Goal: Contribute content: Contribute content

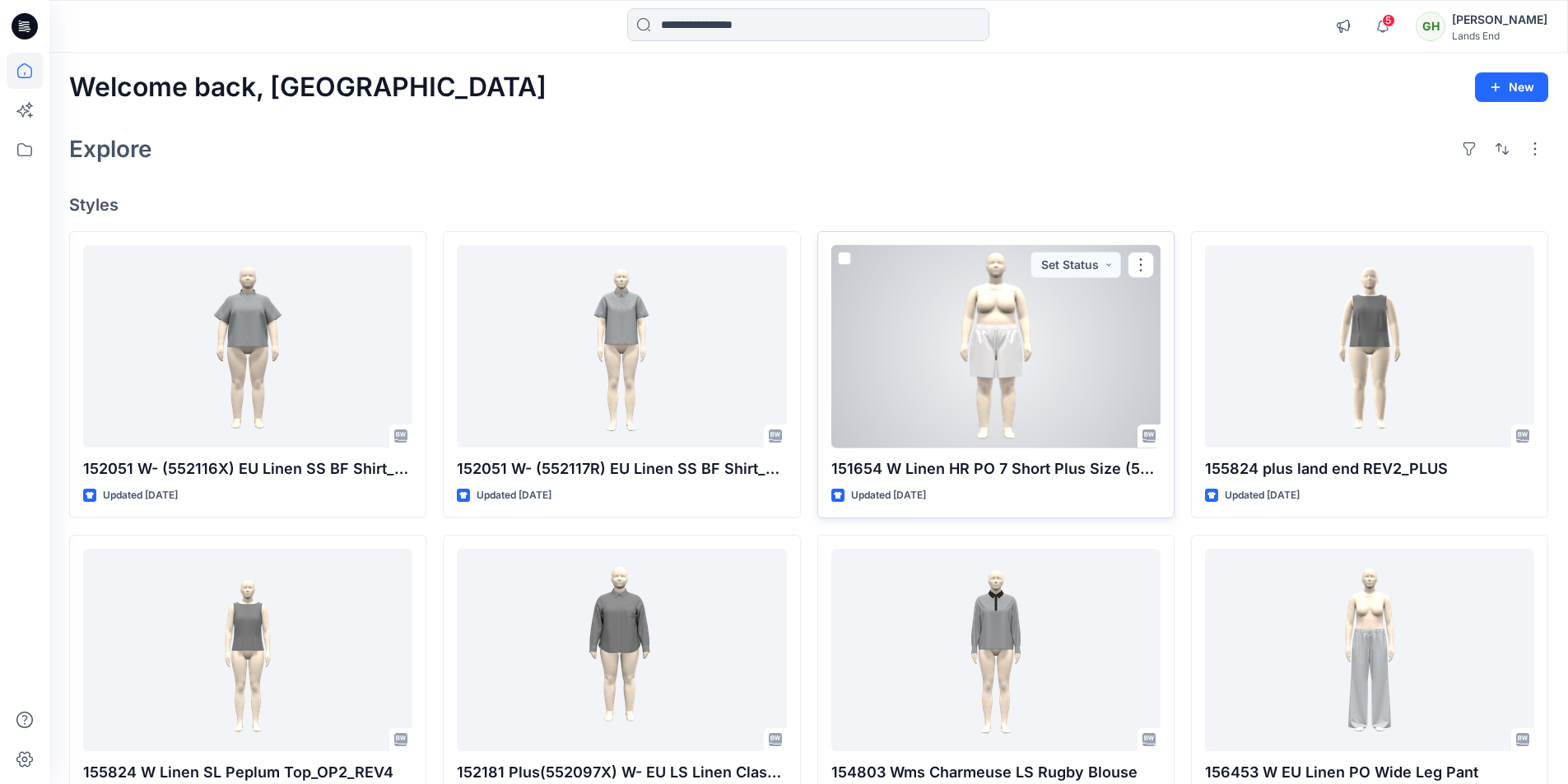
click at [1020, 375] on div at bounding box center [995, 347] width 329 height 203
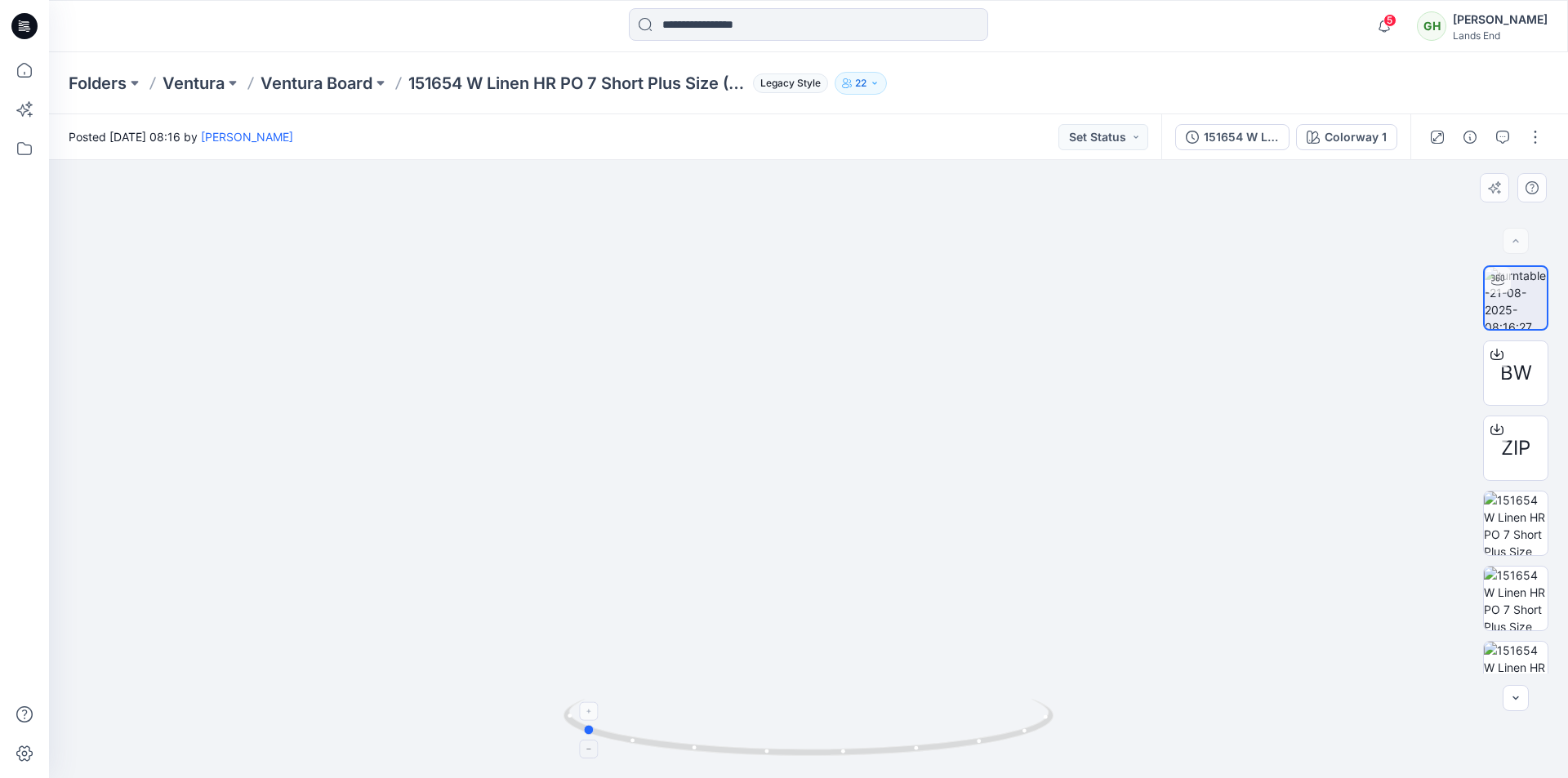
drag, startPoint x: 1009, startPoint y: 741, endPoint x: 783, endPoint y: 727, distance: 226.4
click at [783, 727] on icon at bounding box center [810, 729] width 494 height 61
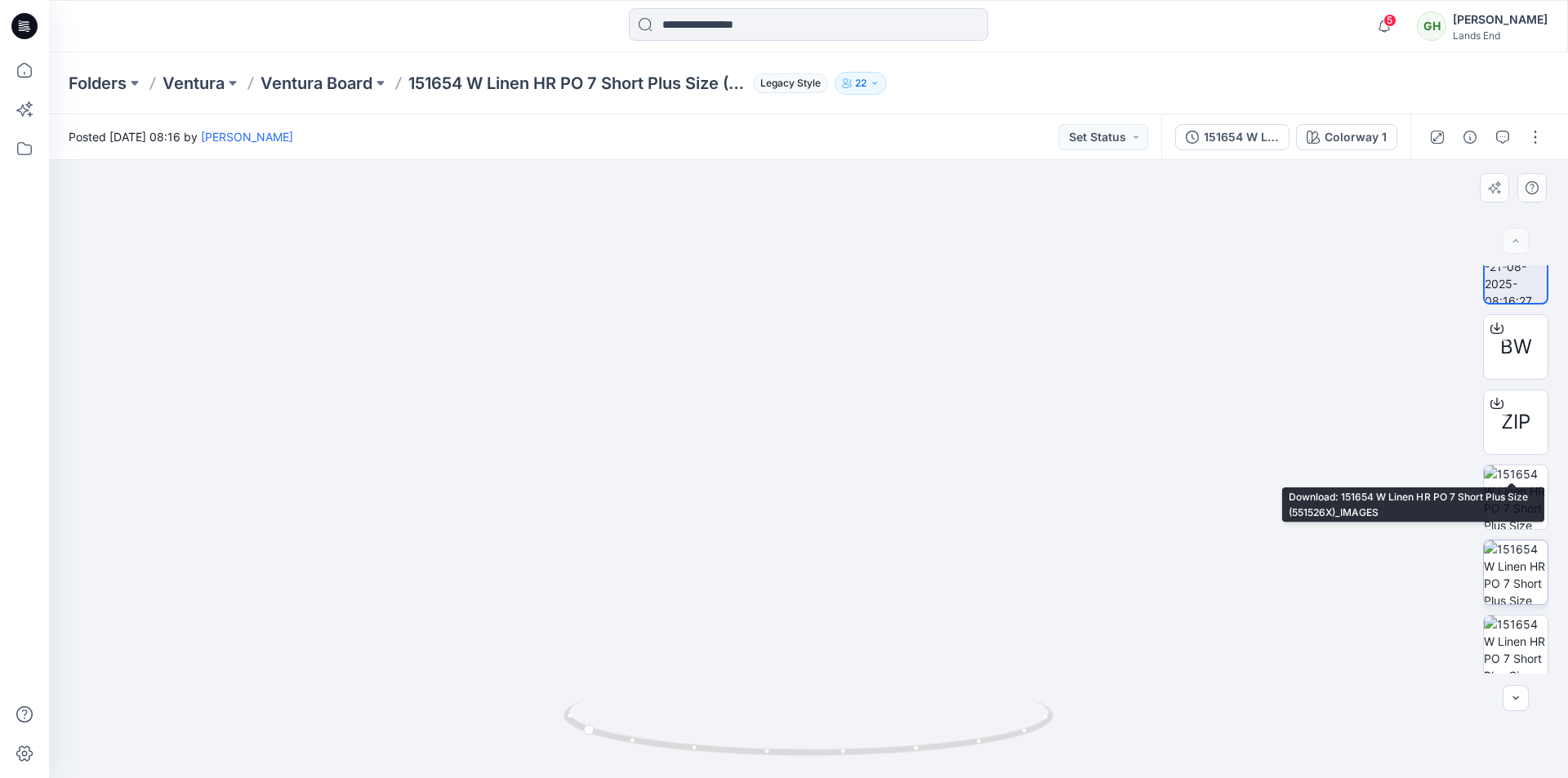
scroll to position [32, 0]
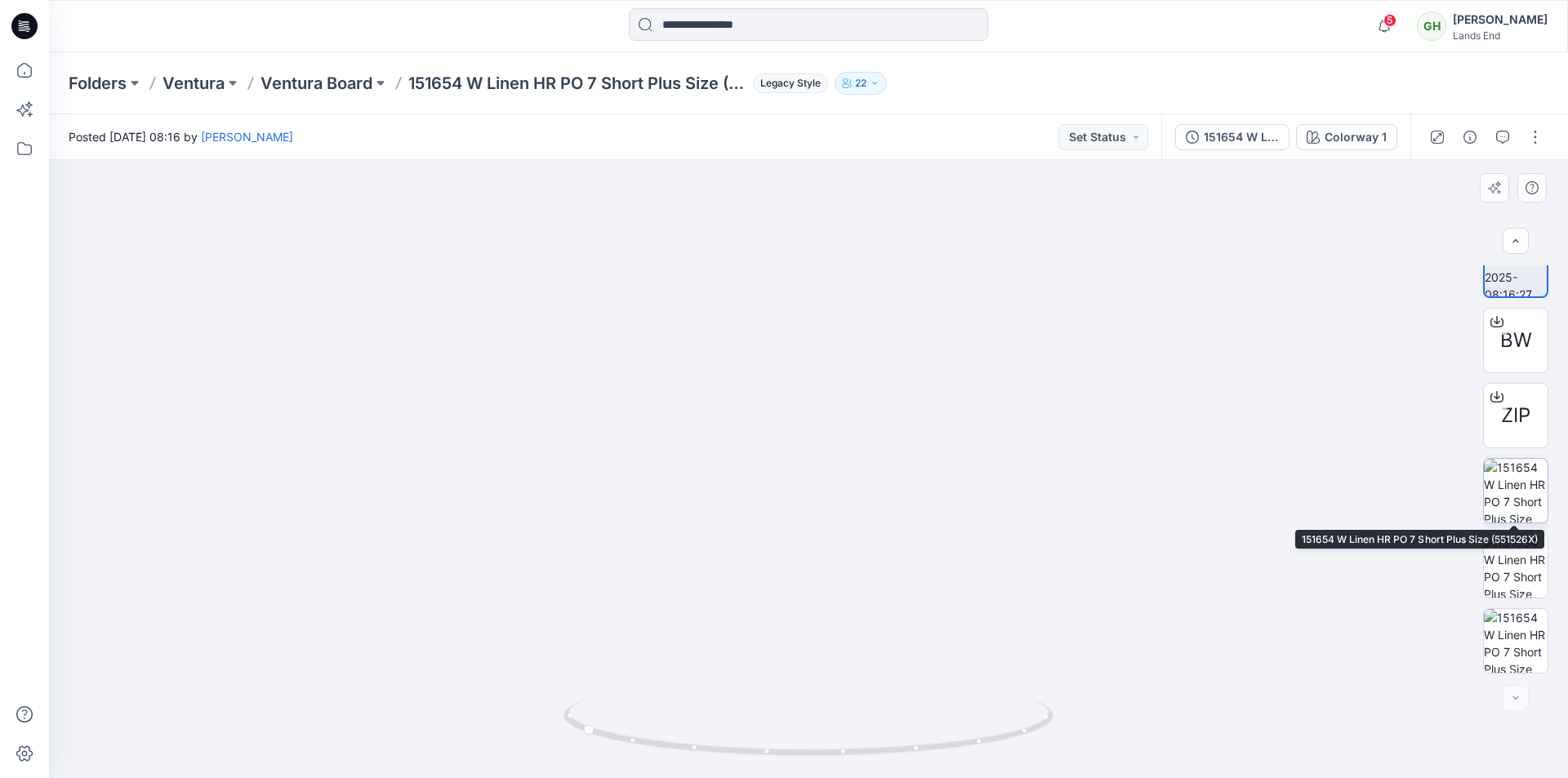
click at [1518, 500] on img at bounding box center [1515, 491] width 64 height 64
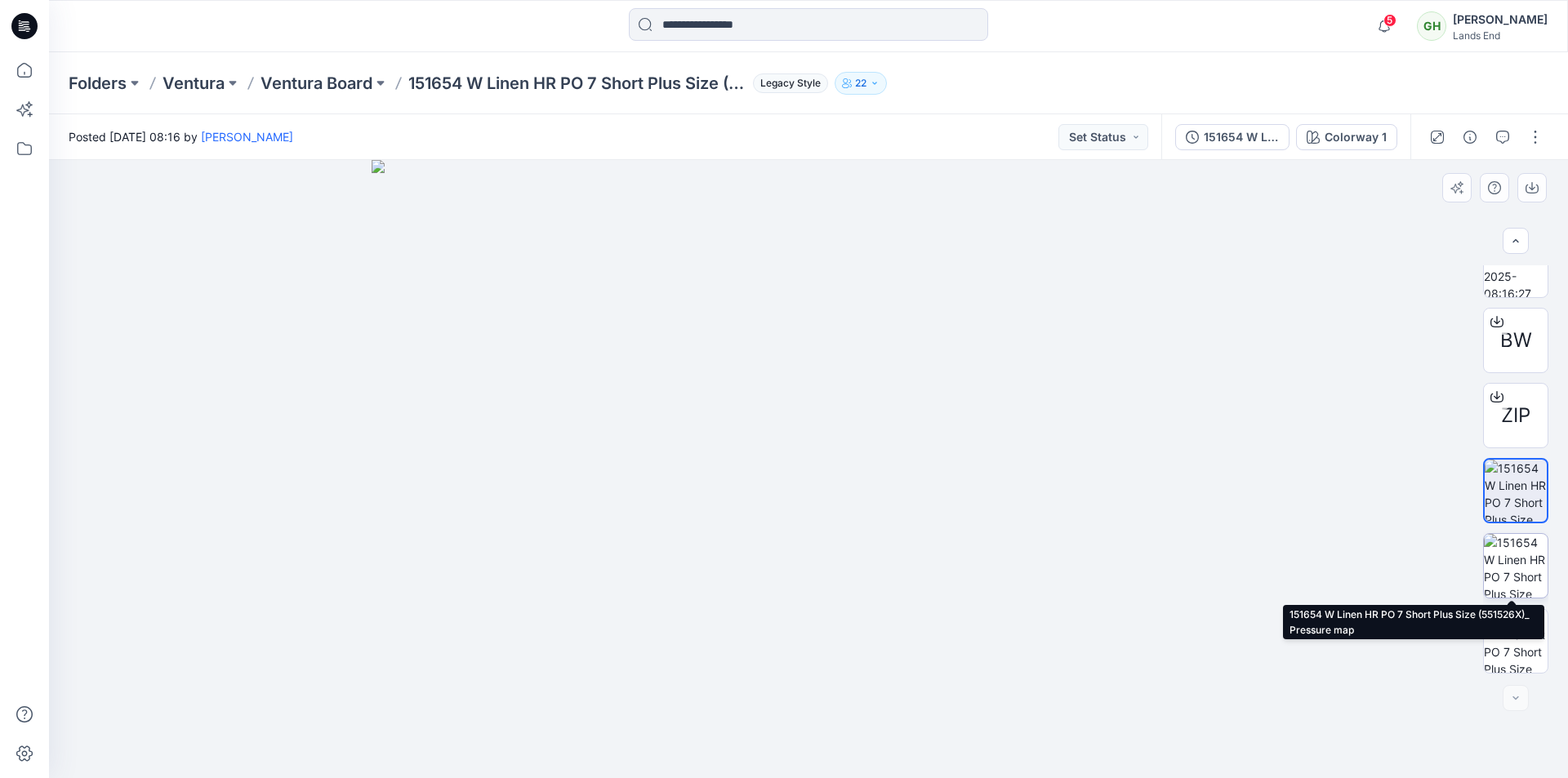
click at [1520, 574] on img at bounding box center [1515, 566] width 64 height 64
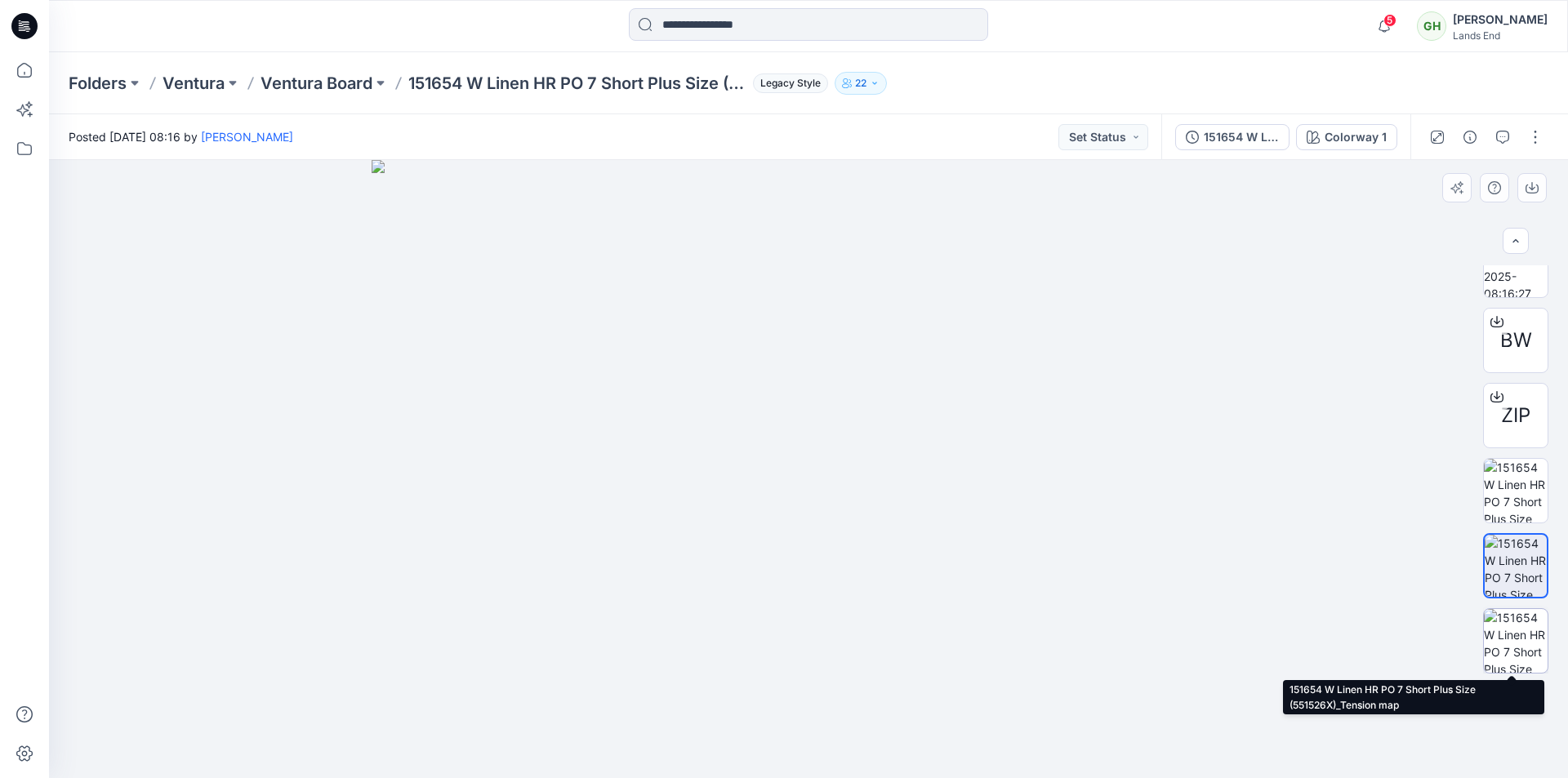
click at [1516, 643] on img at bounding box center [1515, 641] width 64 height 64
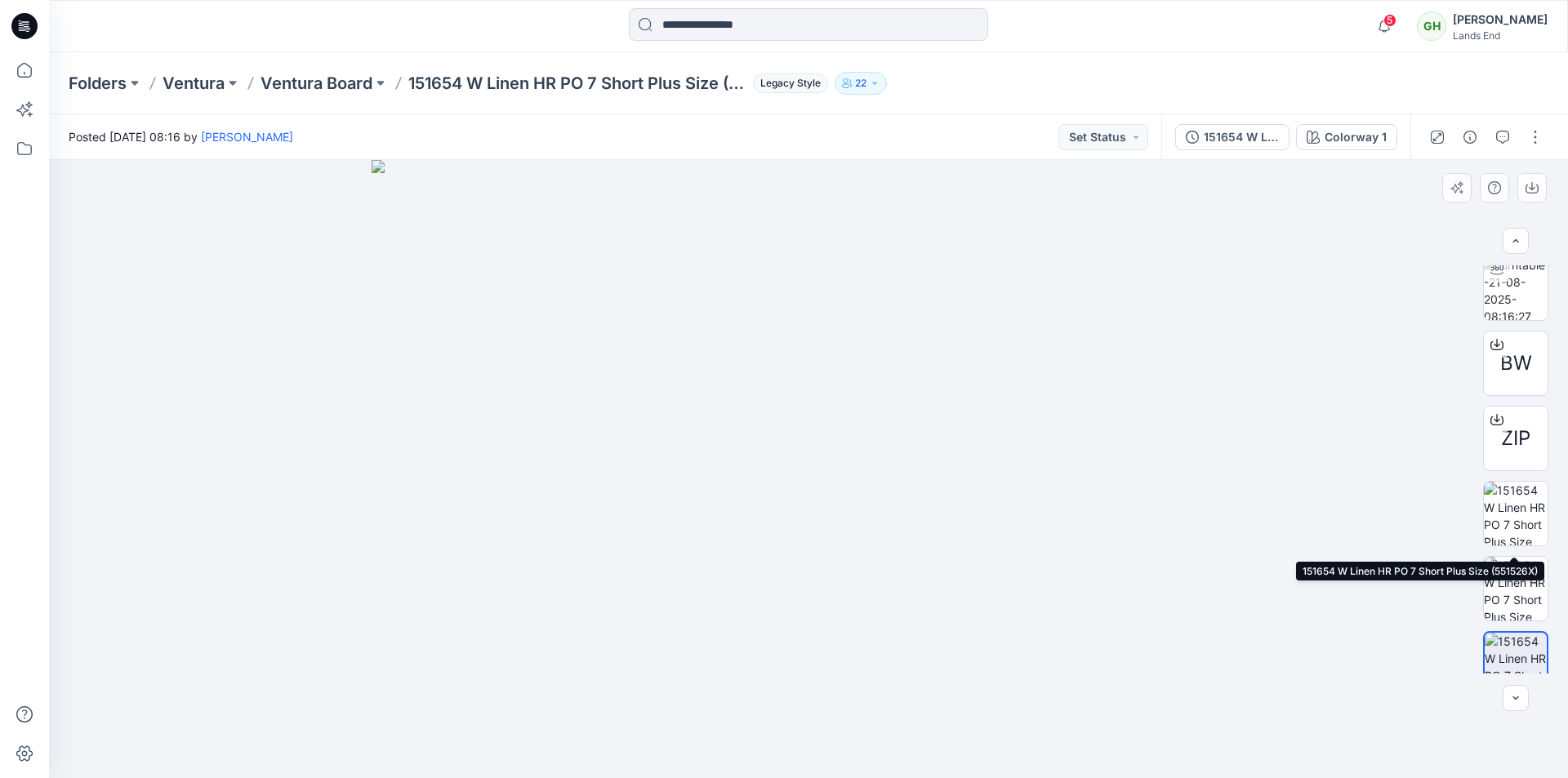
scroll to position [0, 0]
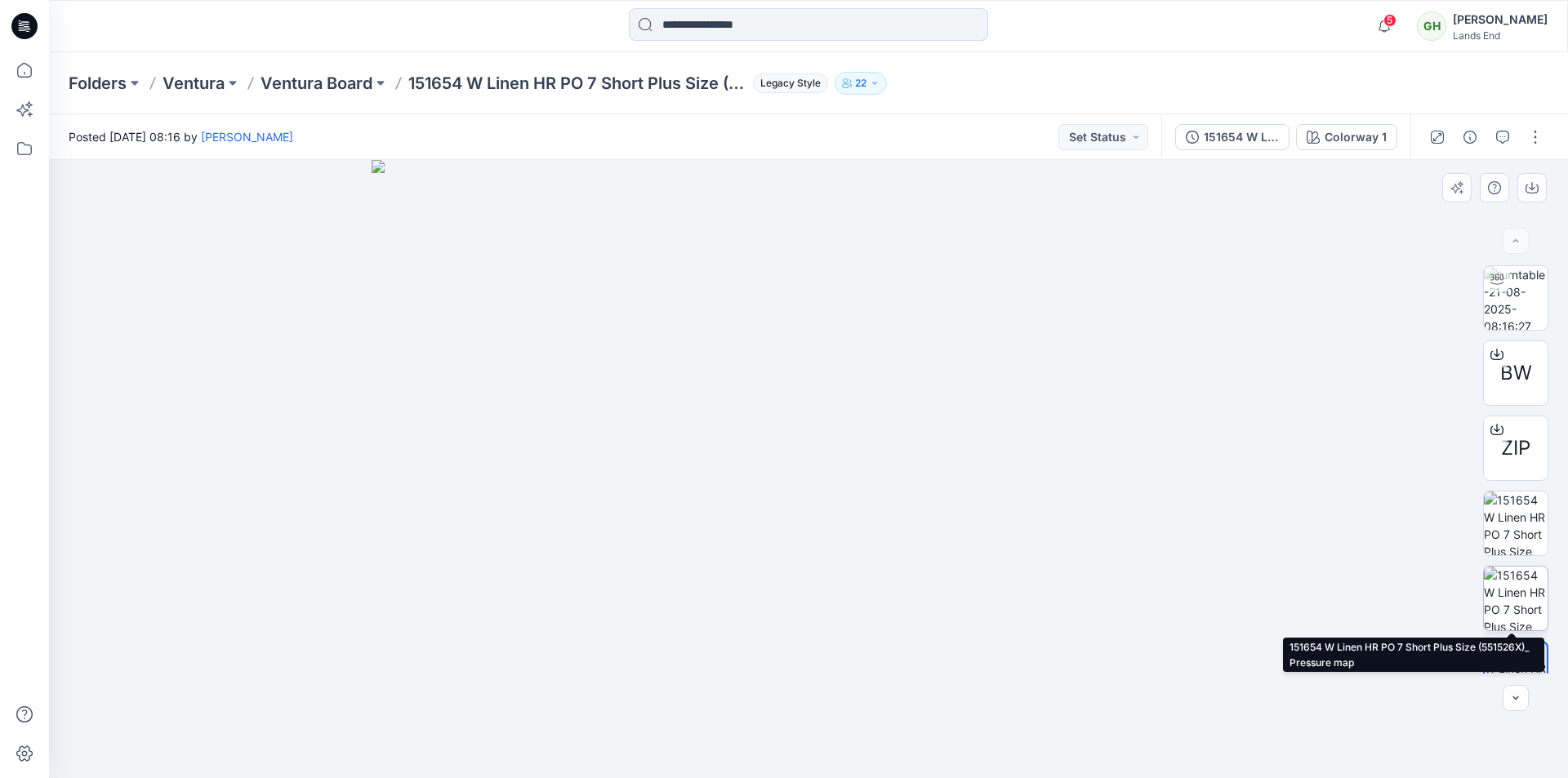
click at [1525, 599] on img at bounding box center [1515, 598] width 64 height 64
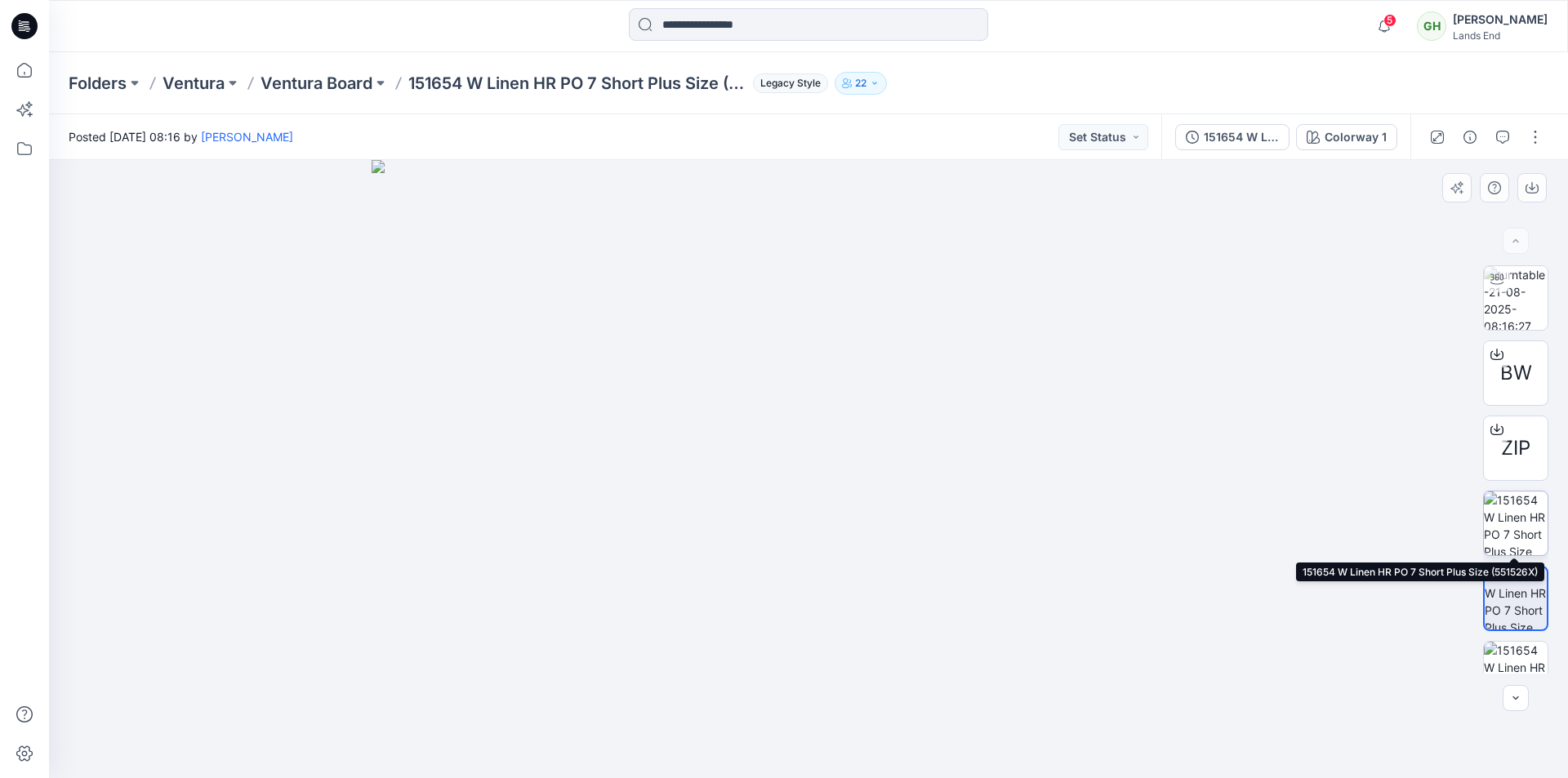
click at [1506, 529] on img at bounding box center [1515, 523] width 64 height 64
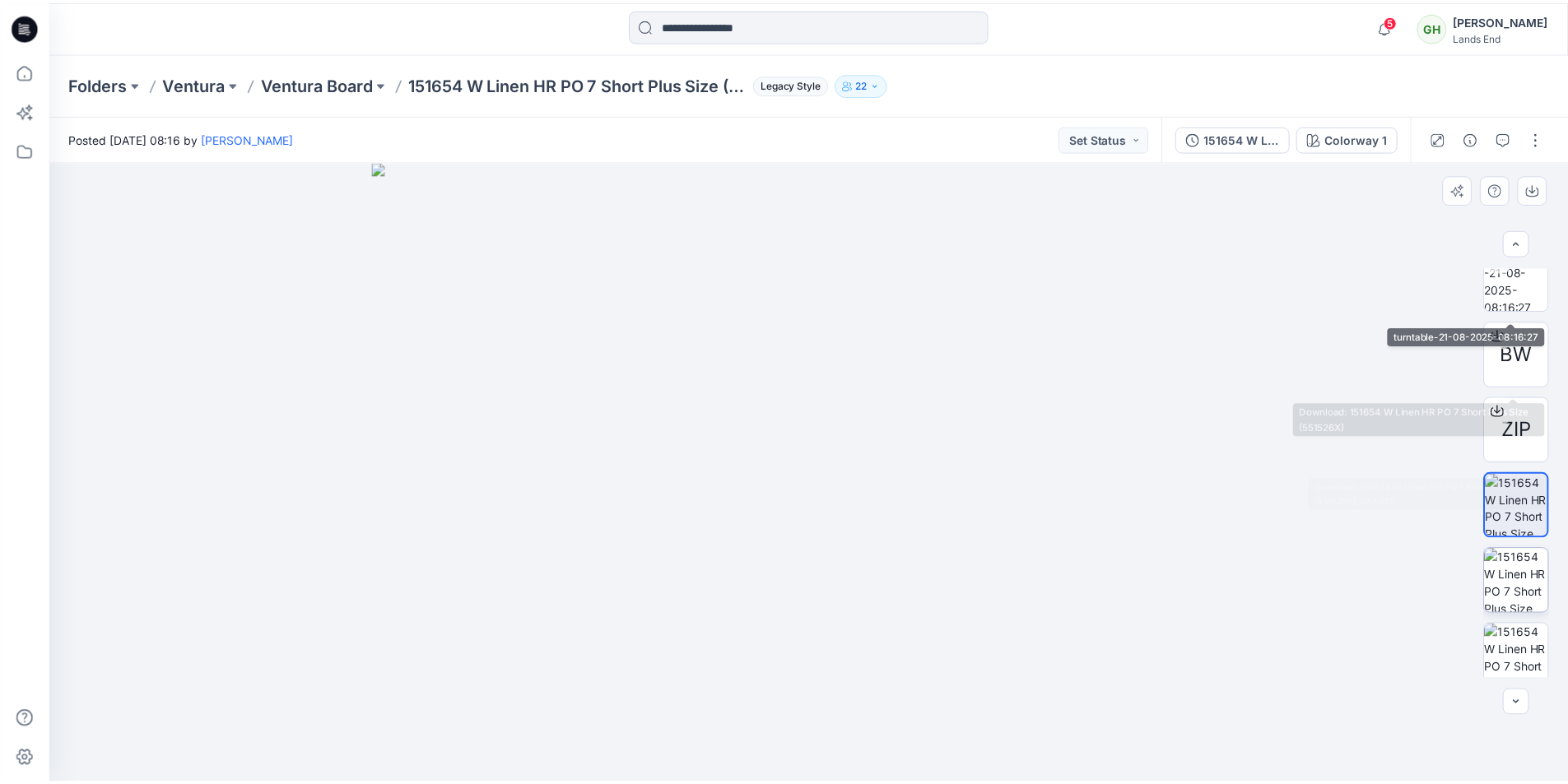
scroll to position [33, 0]
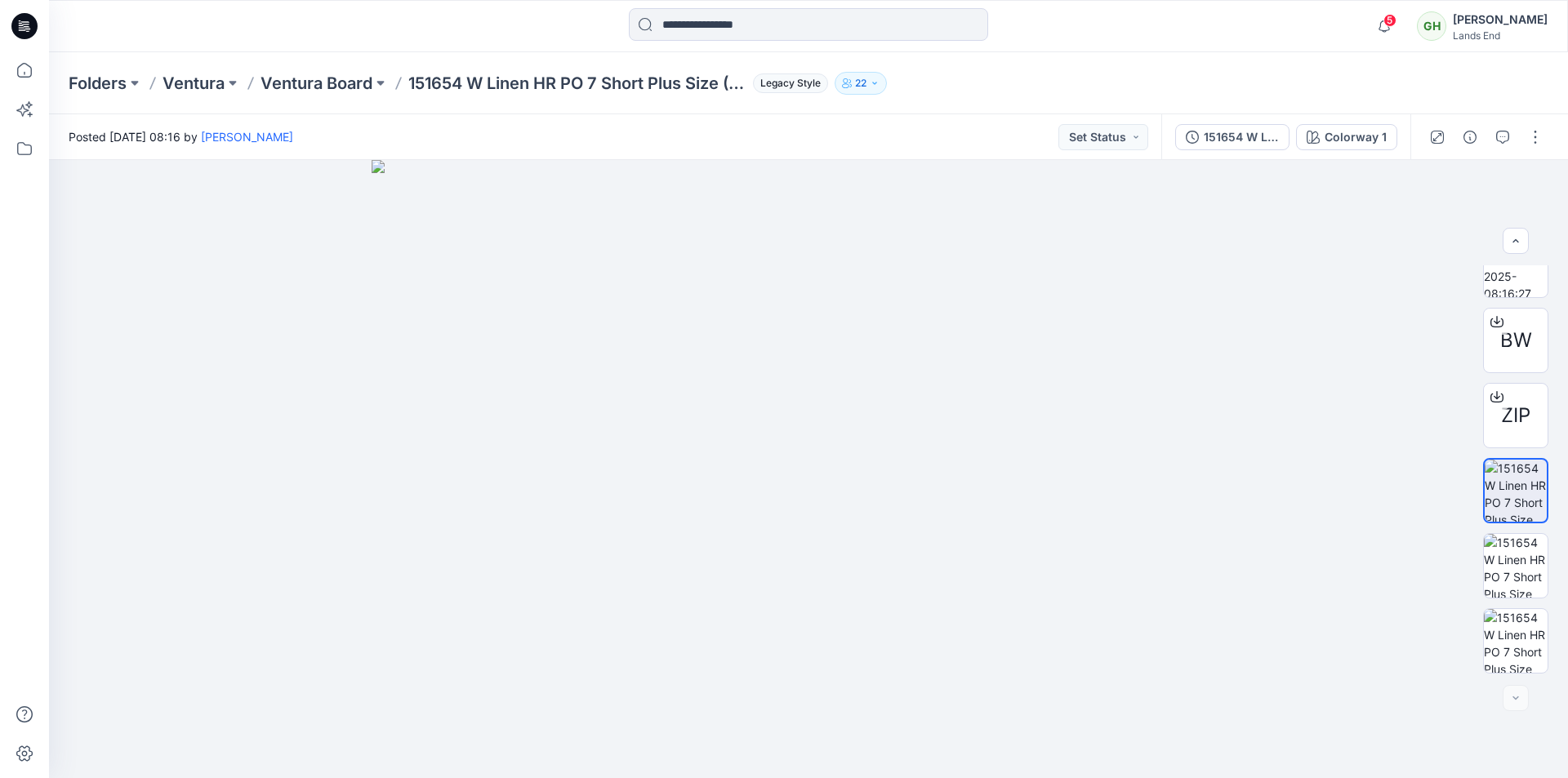
click at [30, 27] on icon at bounding box center [24, 26] width 26 height 26
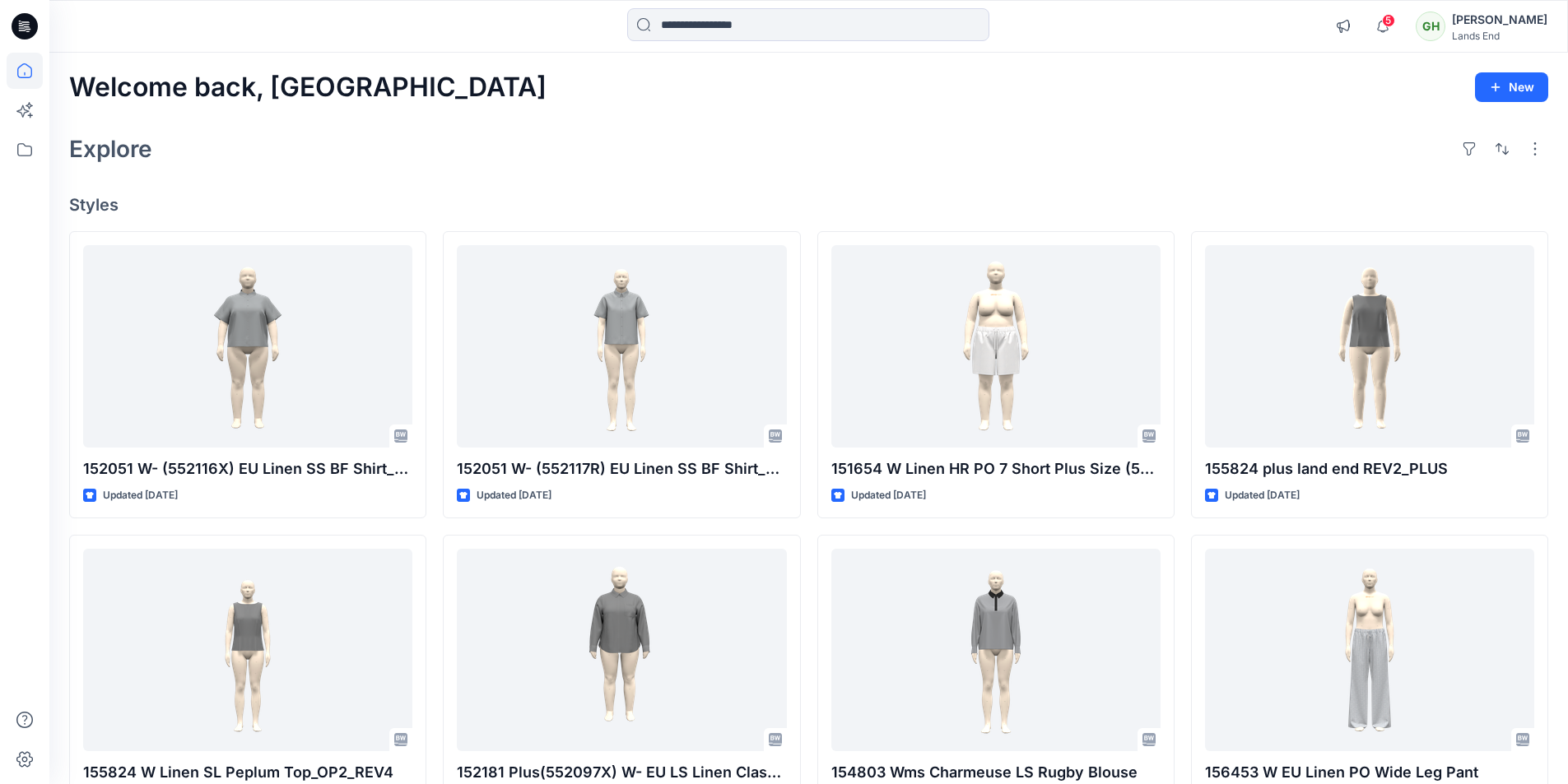
click at [835, 194] on div "Welcome back, Gayan New Explore Styles 152051 W- (552116X) EU Linen SS BF Shirt…" at bounding box center [809, 629] width 1518 height 1152
click at [323, 32] on div at bounding box center [240, 27] width 380 height 36
click at [543, 127] on div "Welcome back, Gayan New Explore Styles 152051 W- (552116X) EU Linen SS BF Shirt…" at bounding box center [809, 629] width 1518 height 1152
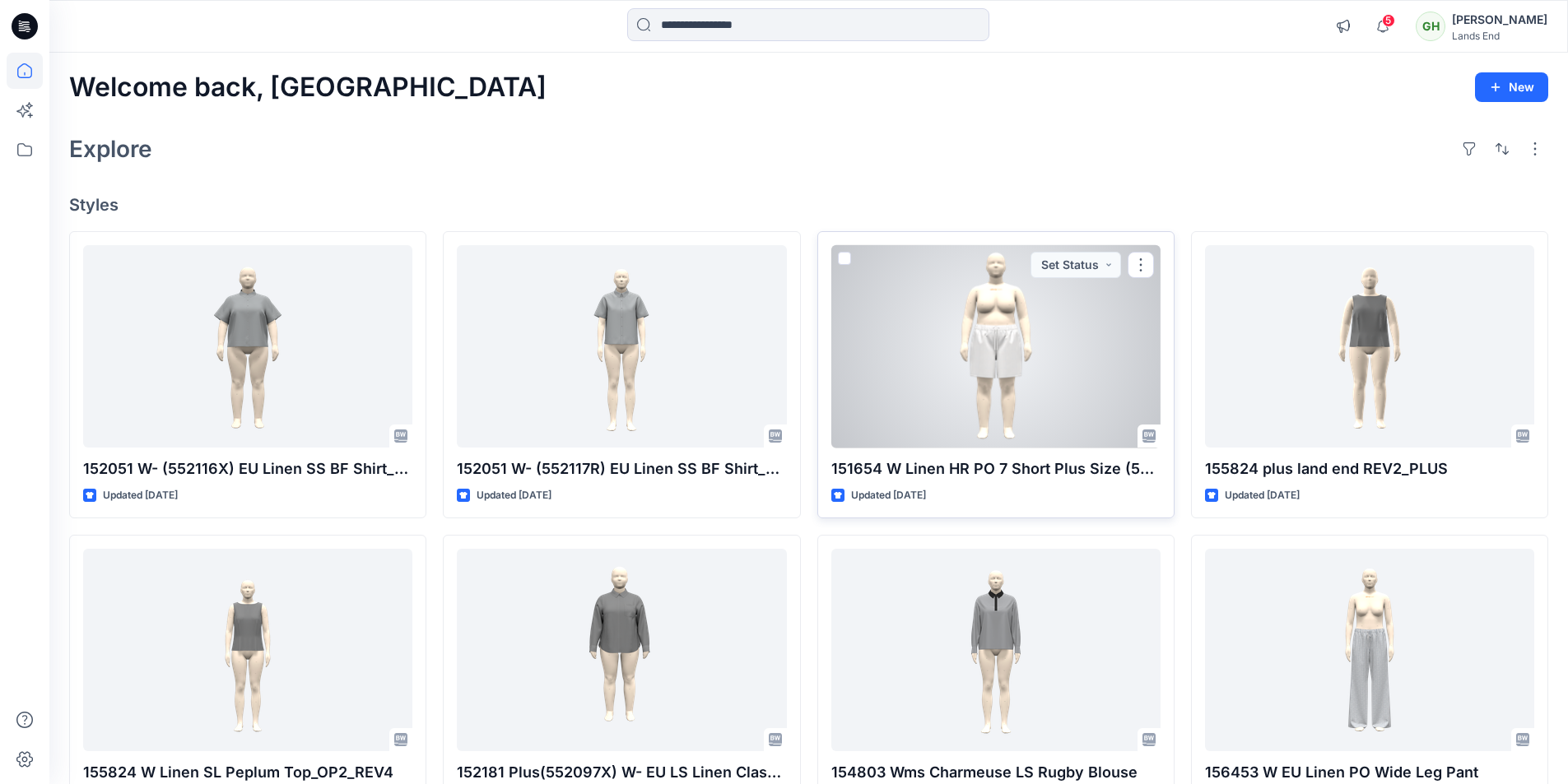
click at [994, 311] on div at bounding box center [995, 347] width 329 height 203
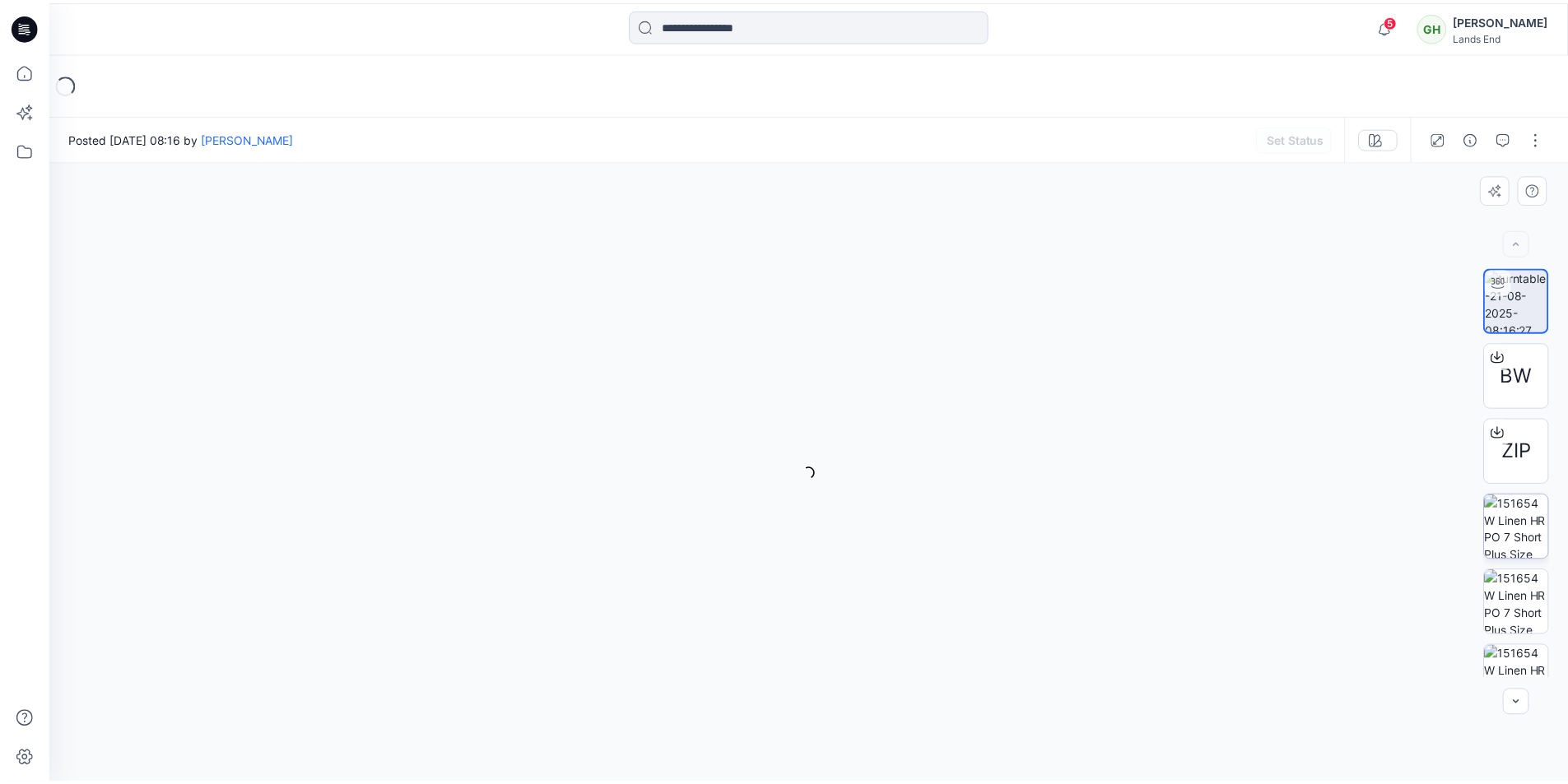
scroll to position [33, 0]
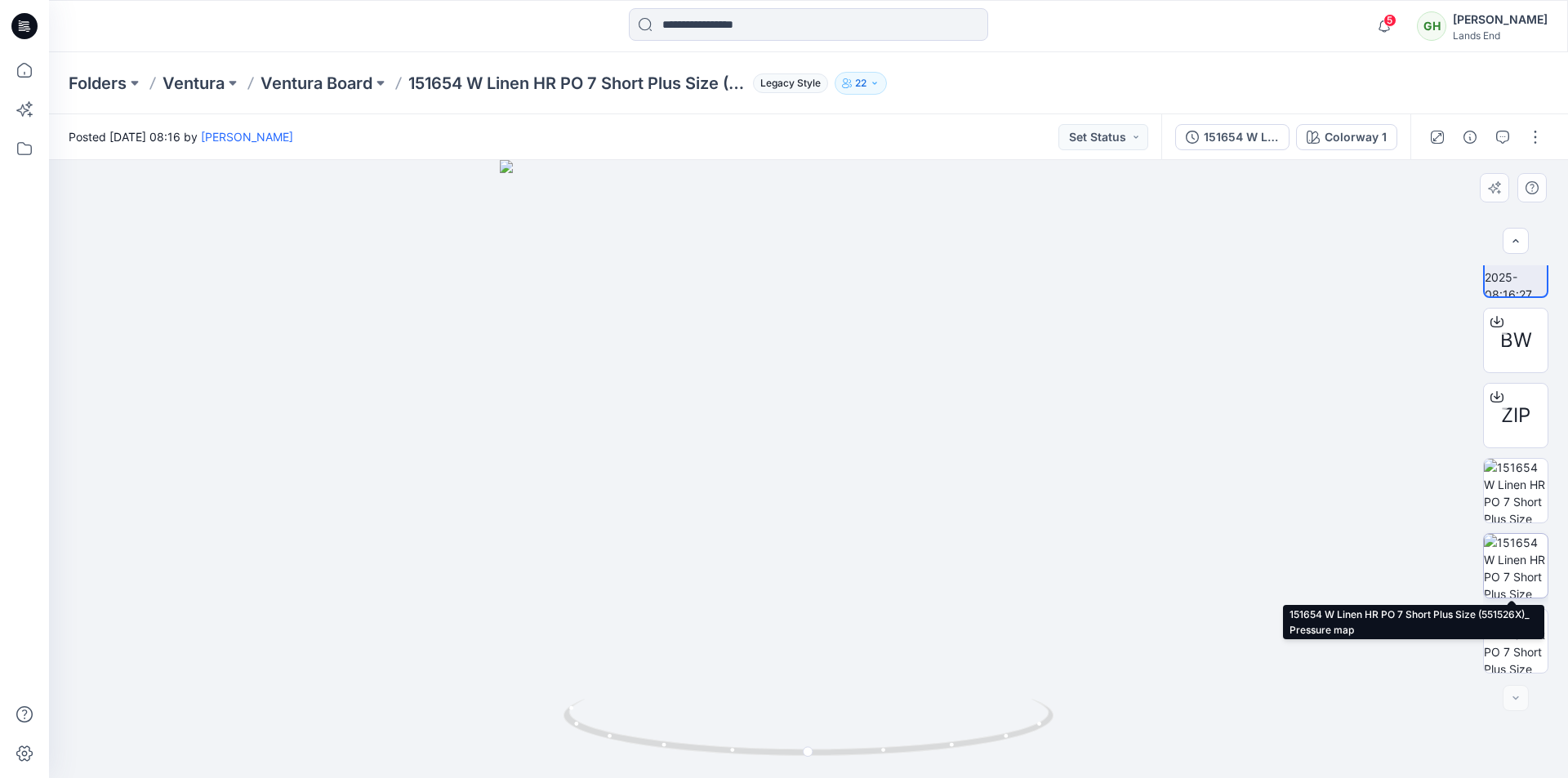
click at [1505, 575] on img at bounding box center [1515, 566] width 64 height 64
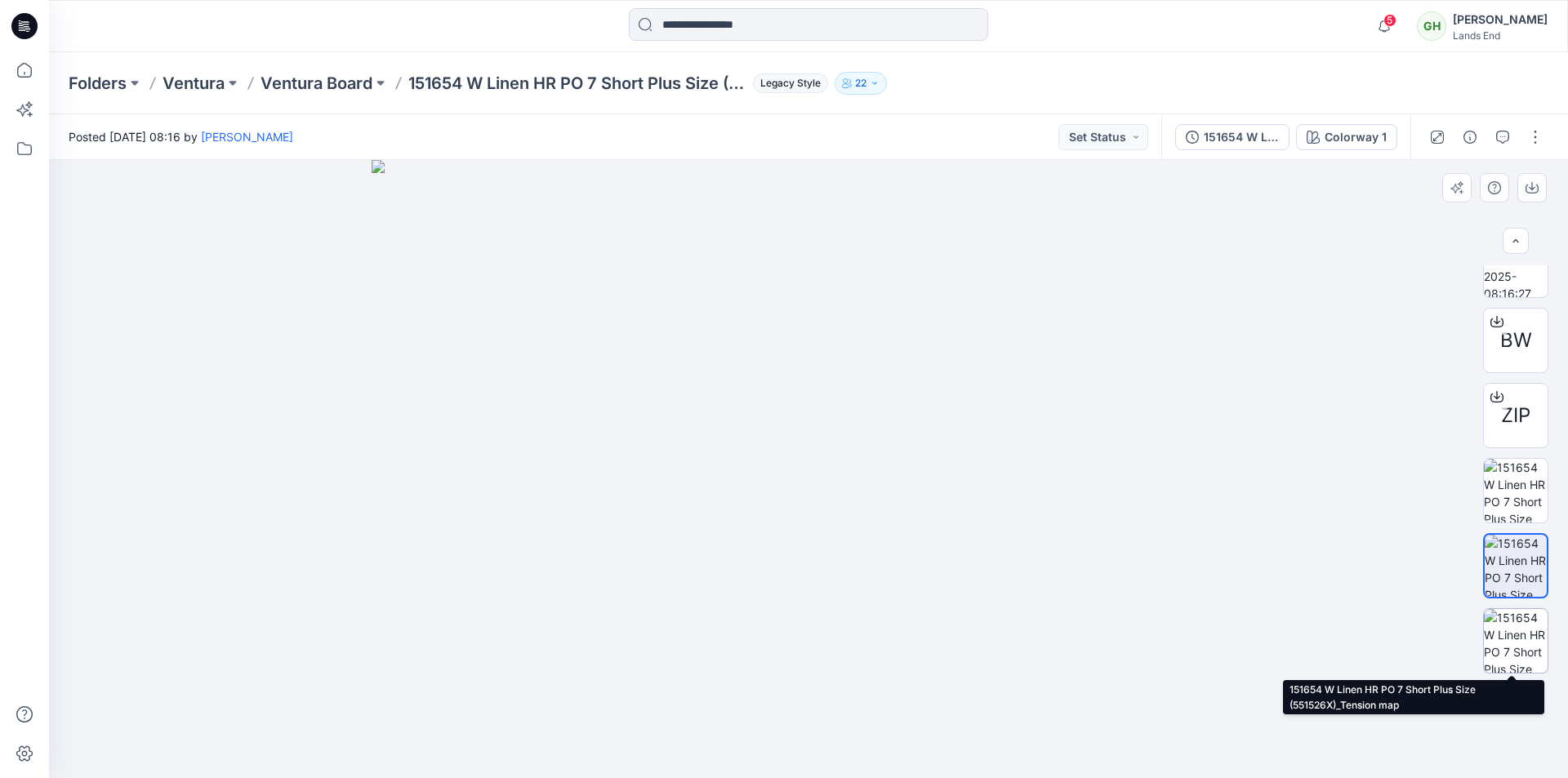
click at [1537, 633] on img at bounding box center [1515, 641] width 64 height 64
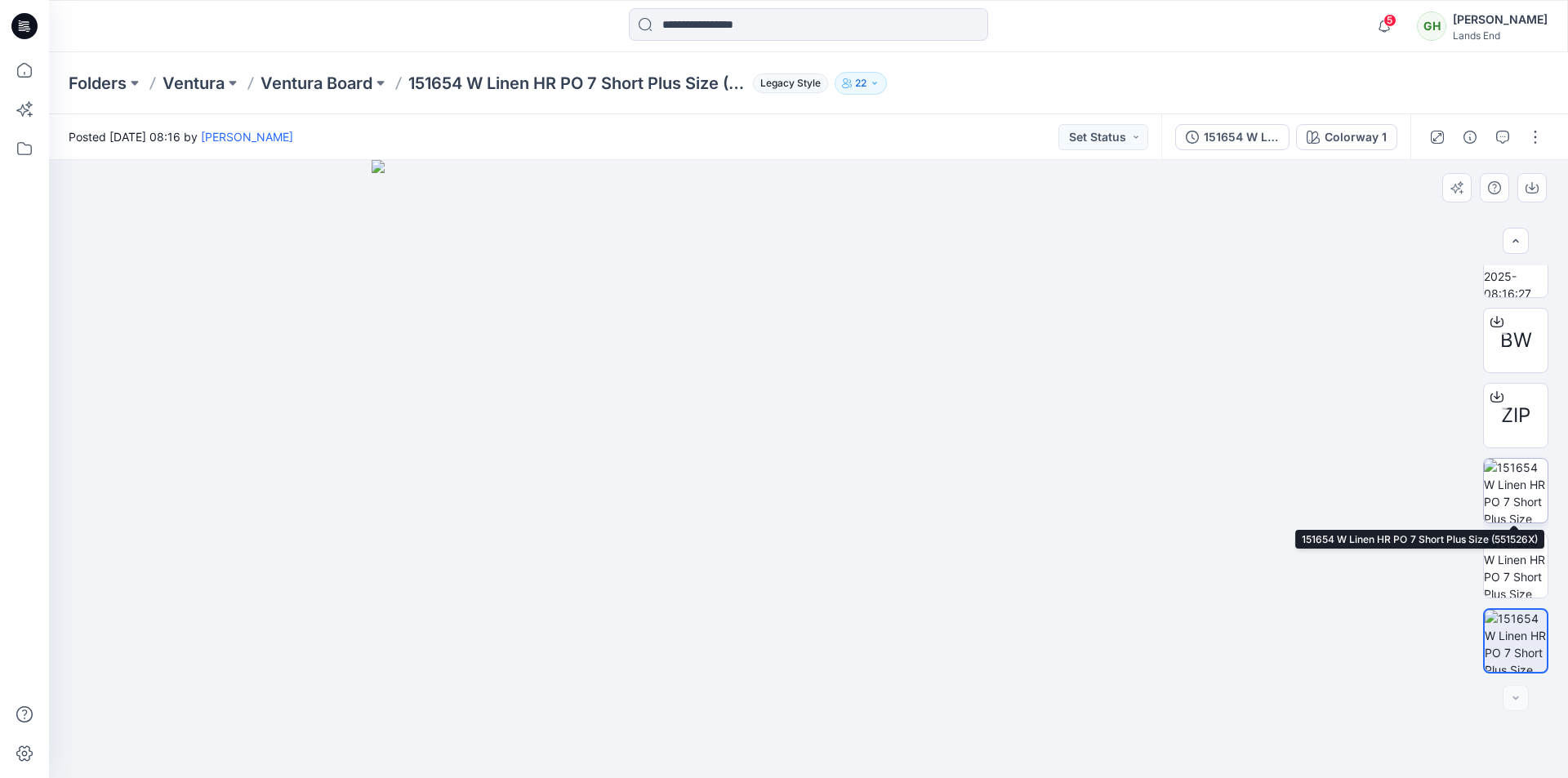
click at [1511, 488] on img at bounding box center [1515, 491] width 64 height 64
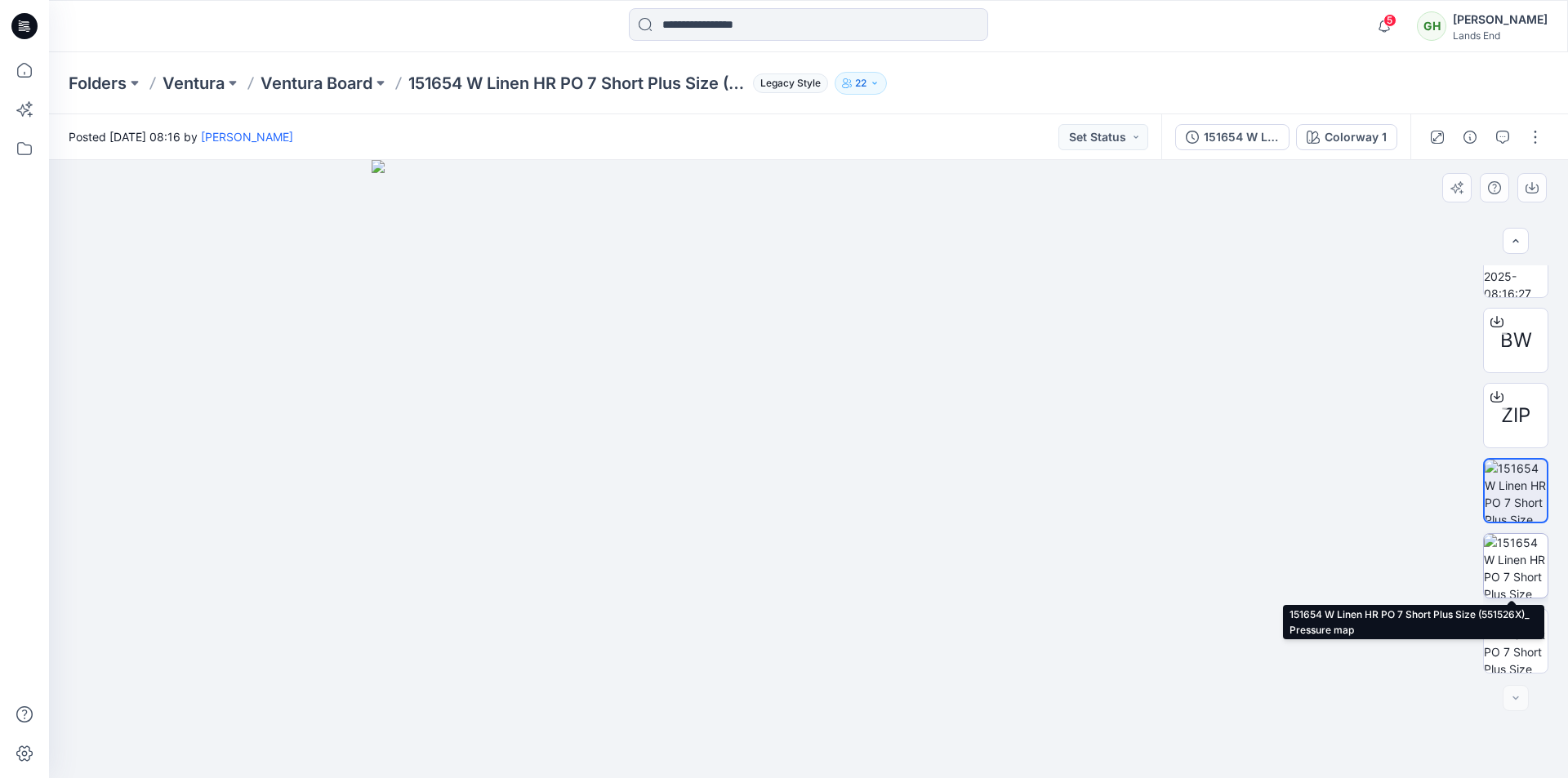
click at [1512, 559] on img at bounding box center [1515, 566] width 64 height 64
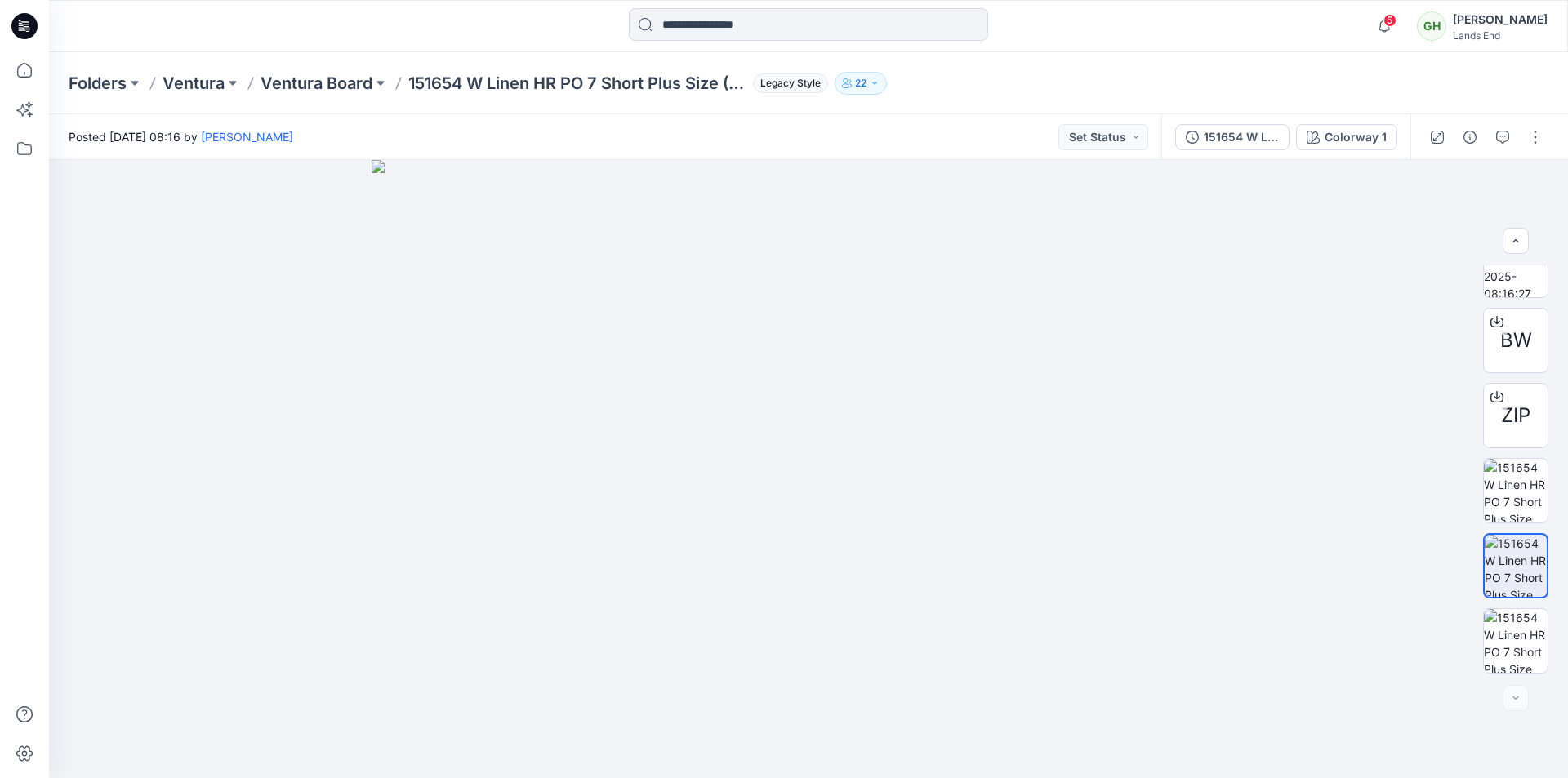
click at [29, 22] on icon at bounding box center [24, 26] width 26 height 26
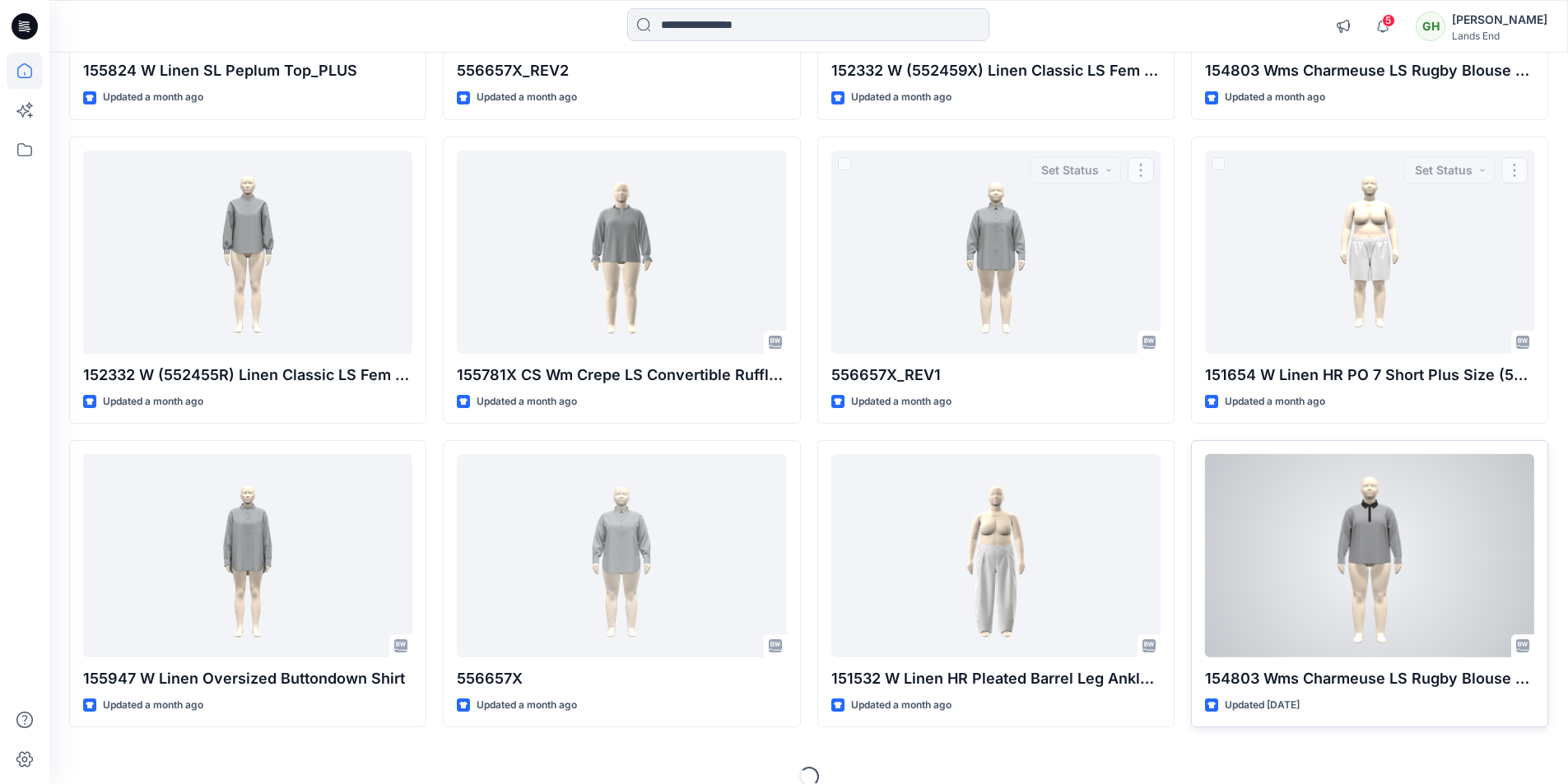
scroll to position [2244, 0]
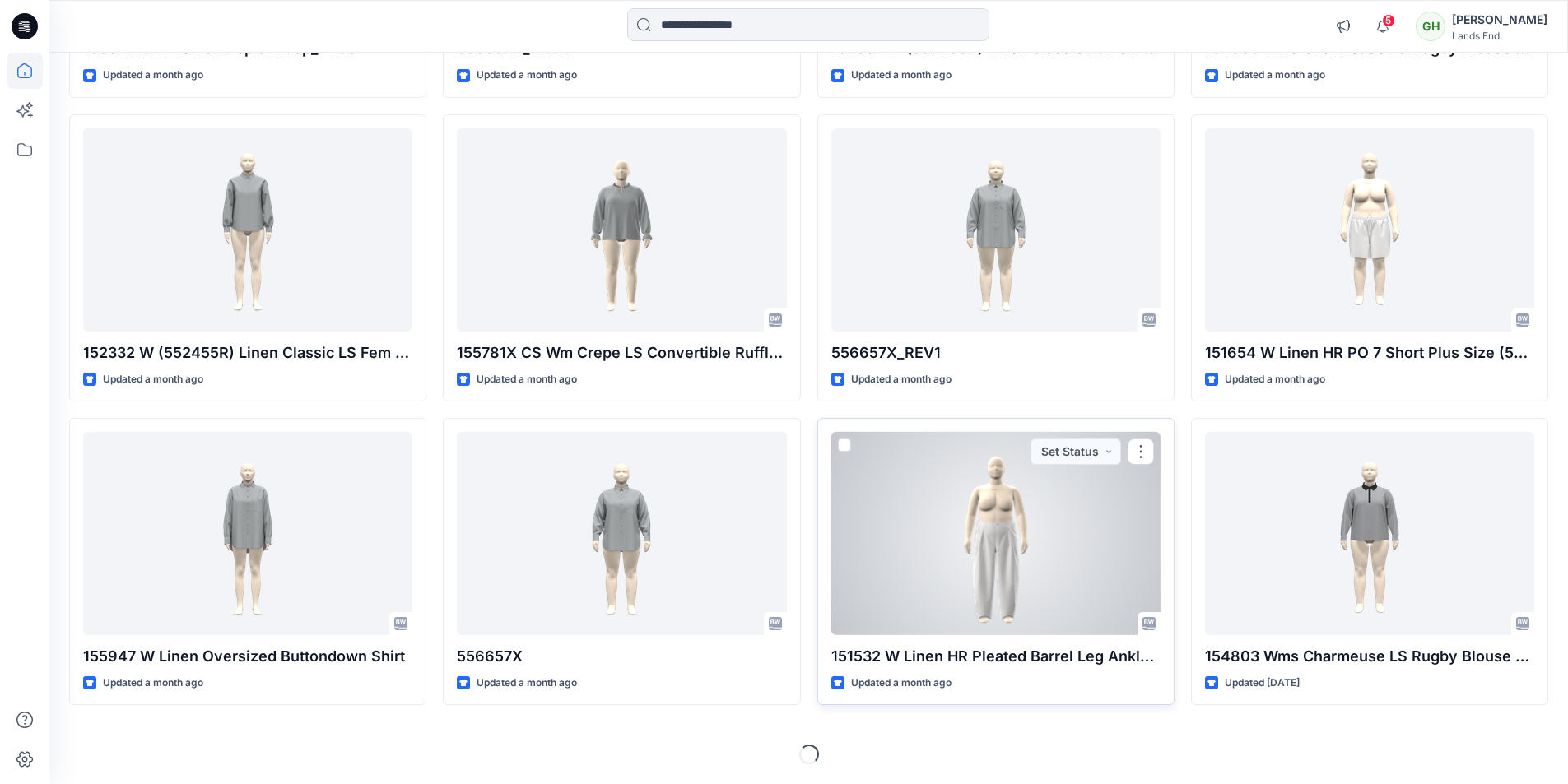
click at [1022, 585] on div at bounding box center [995, 534] width 329 height 203
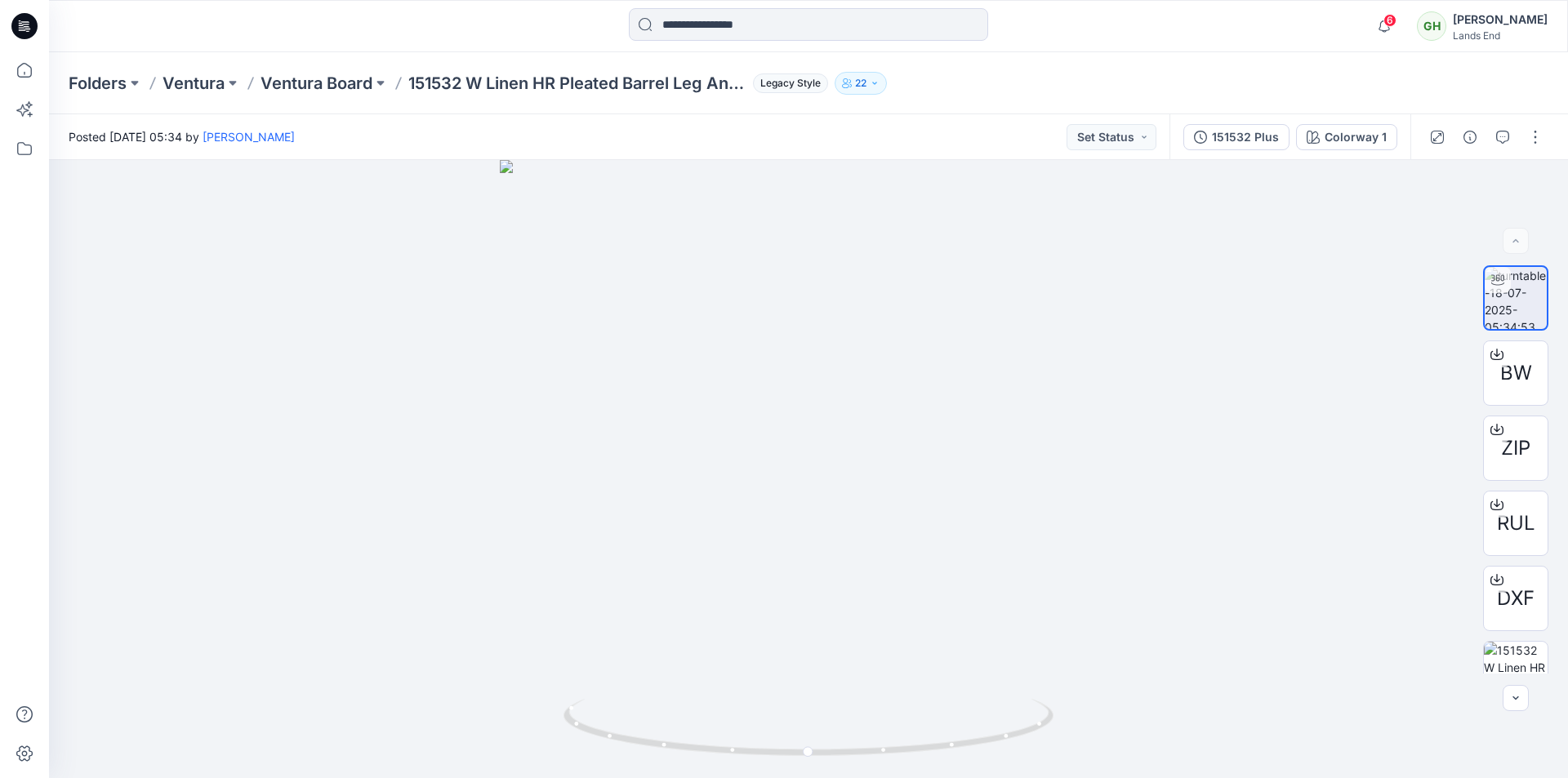
drag, startPoint x: 24, startPoint y: 27, endPoint x: 18, endPoint y: 17, distance: 11.7
click at [29, 27] on icon at bounding box center [24, 26] width 26 height 52
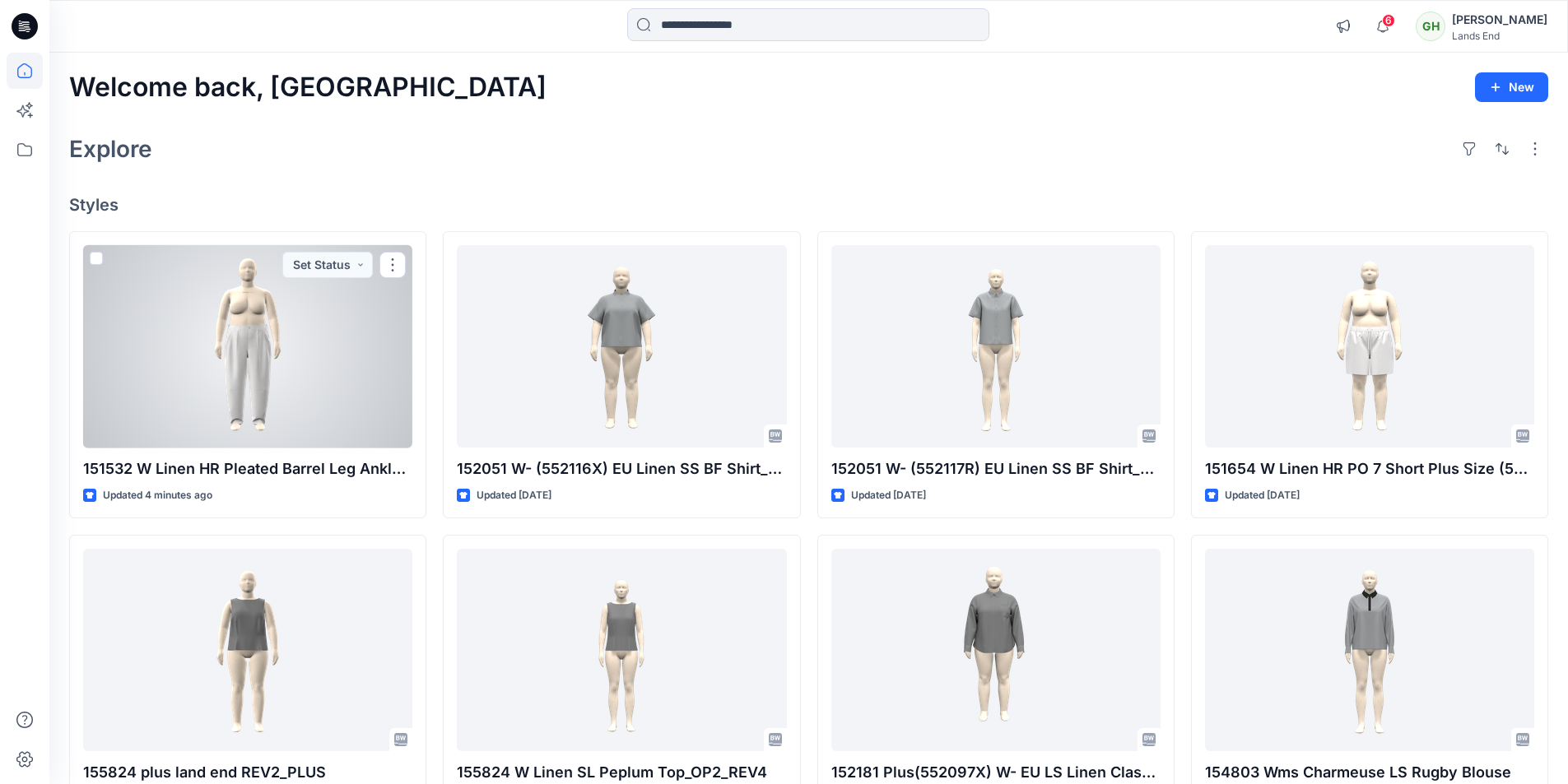
click at [236, 371] on div at bounding box center [247, 347] width 329 height 203
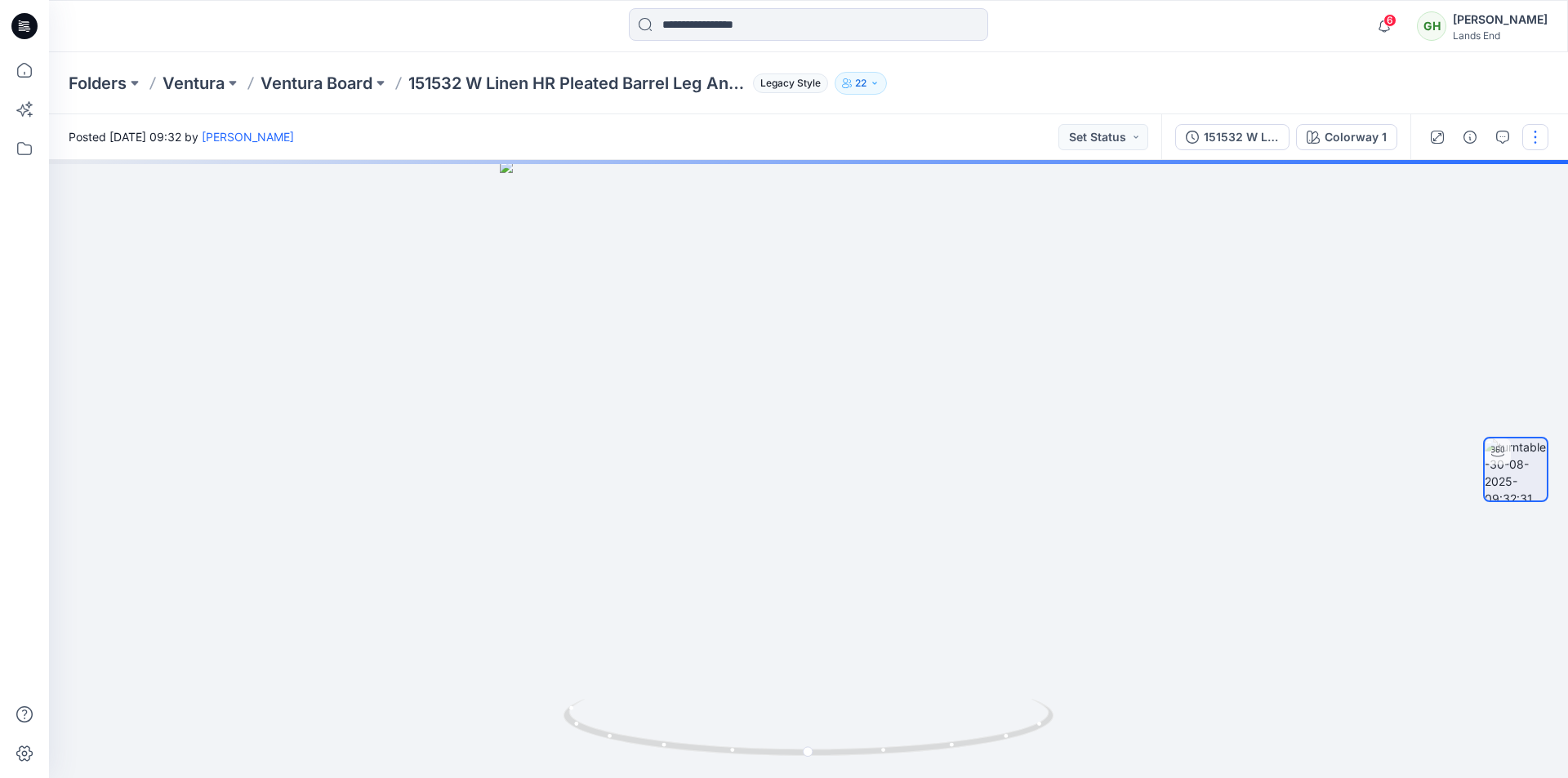
click at [1537, 142] on button "button" at bounding box center [1535, 137] width 26 height 26
click at [1448, 176] on button "Edit" at bounding box center [1466, 175] width 150 height 30
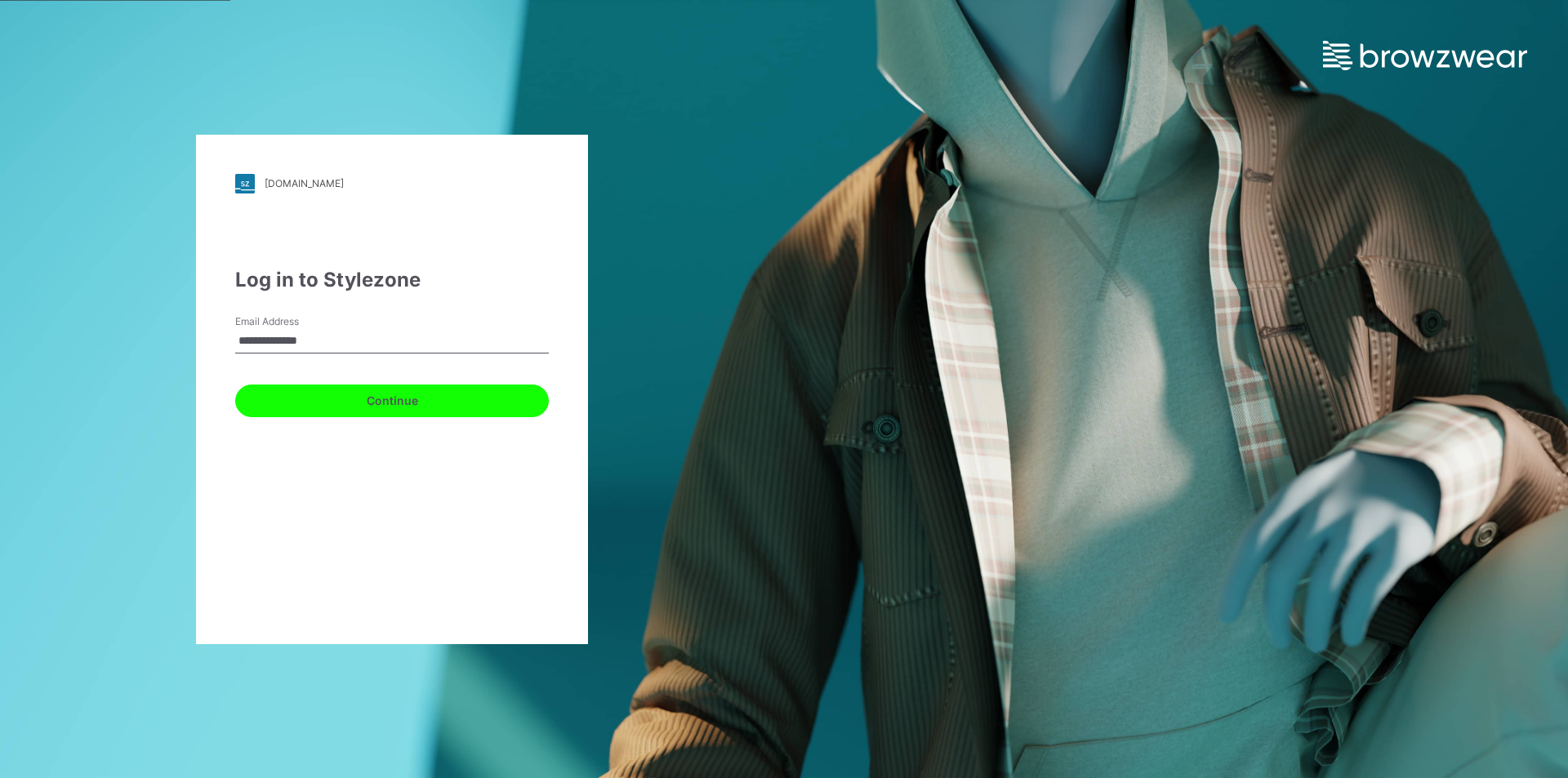
click at [340, 399] on button "Continue" at bounding box center [392, 400] width 314 height 32
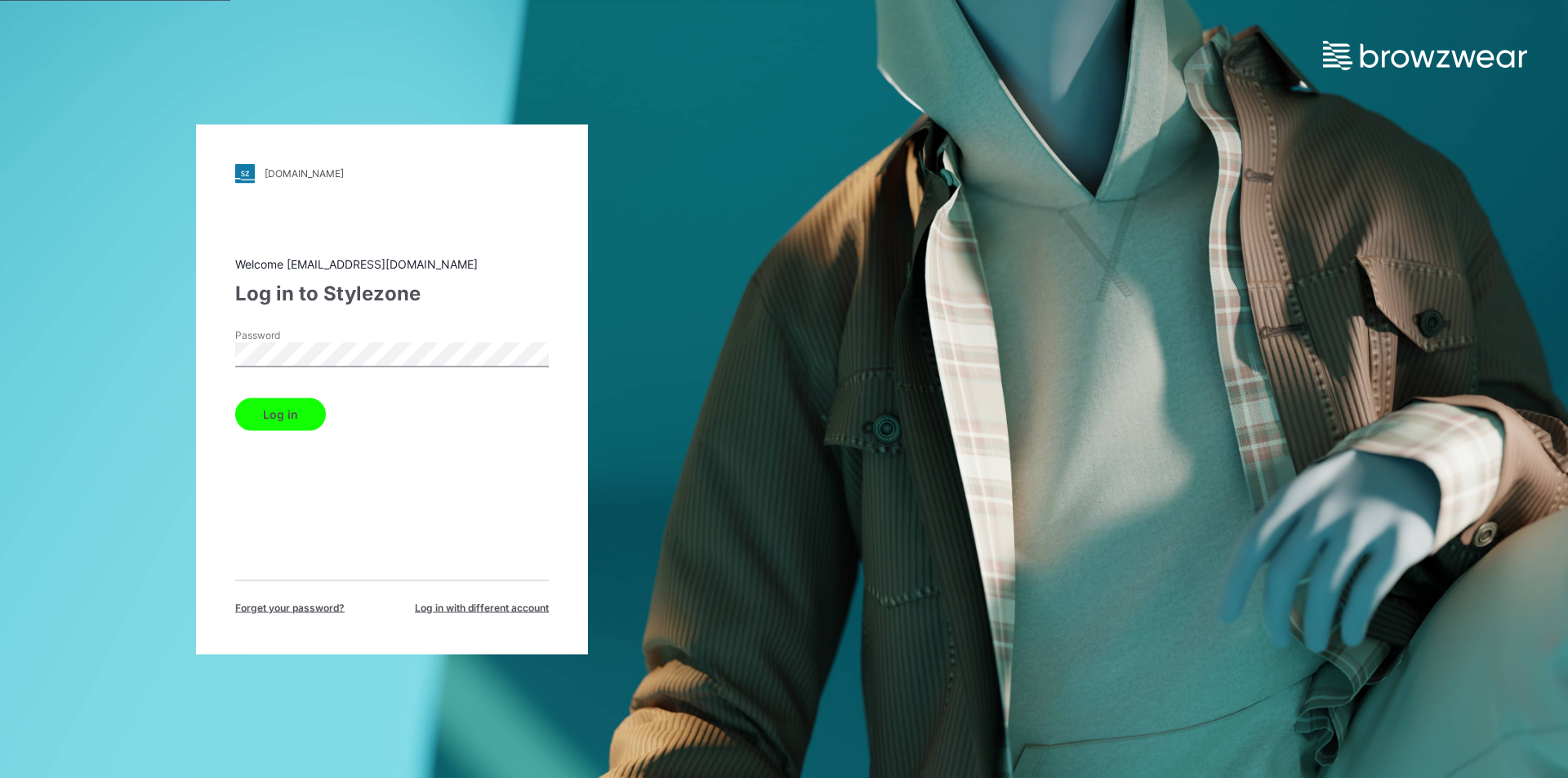
click at [298, 420] on button "Log in" at bounding box center [280, 414] width 90 height 32
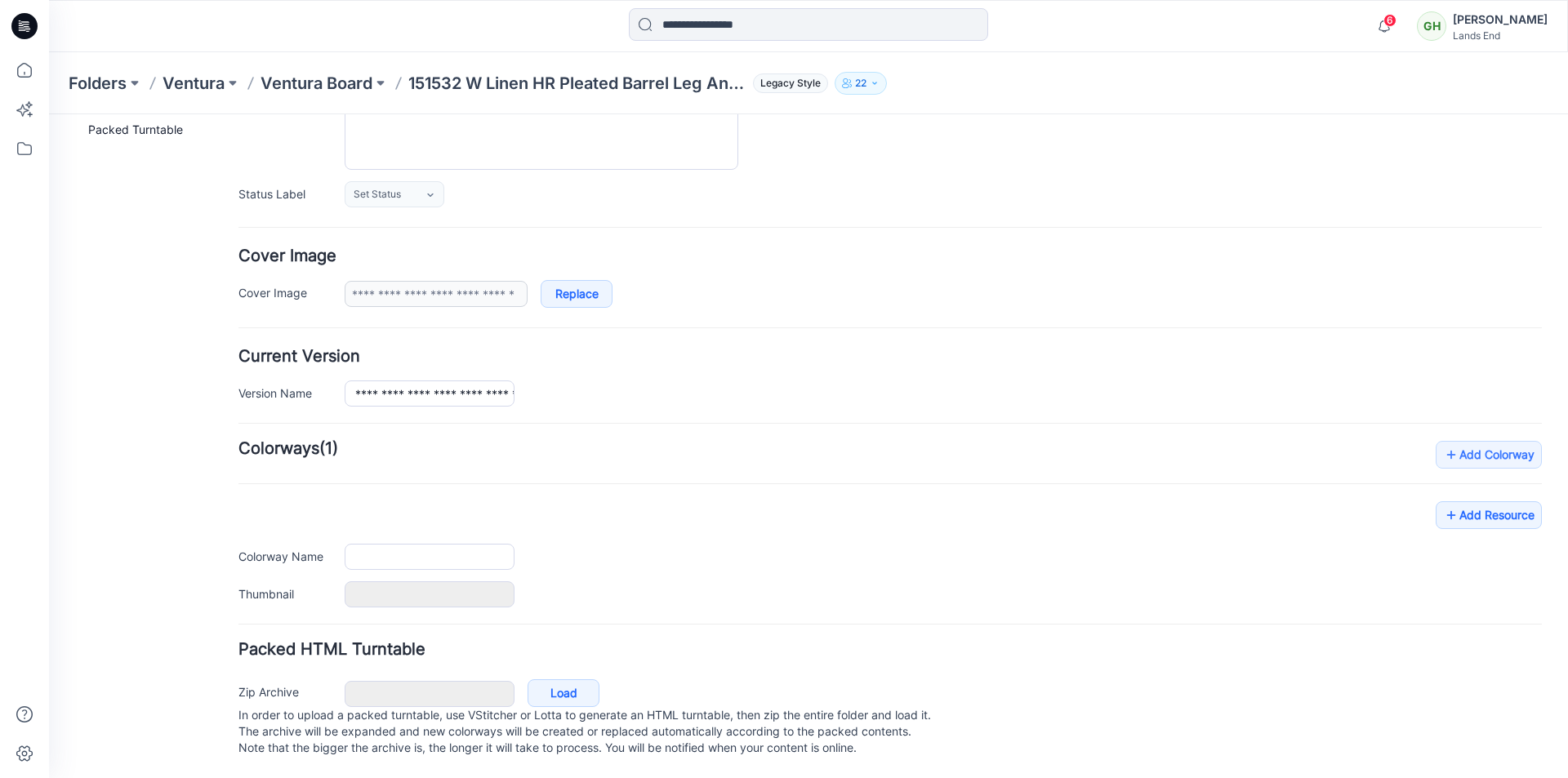
type input "**********"
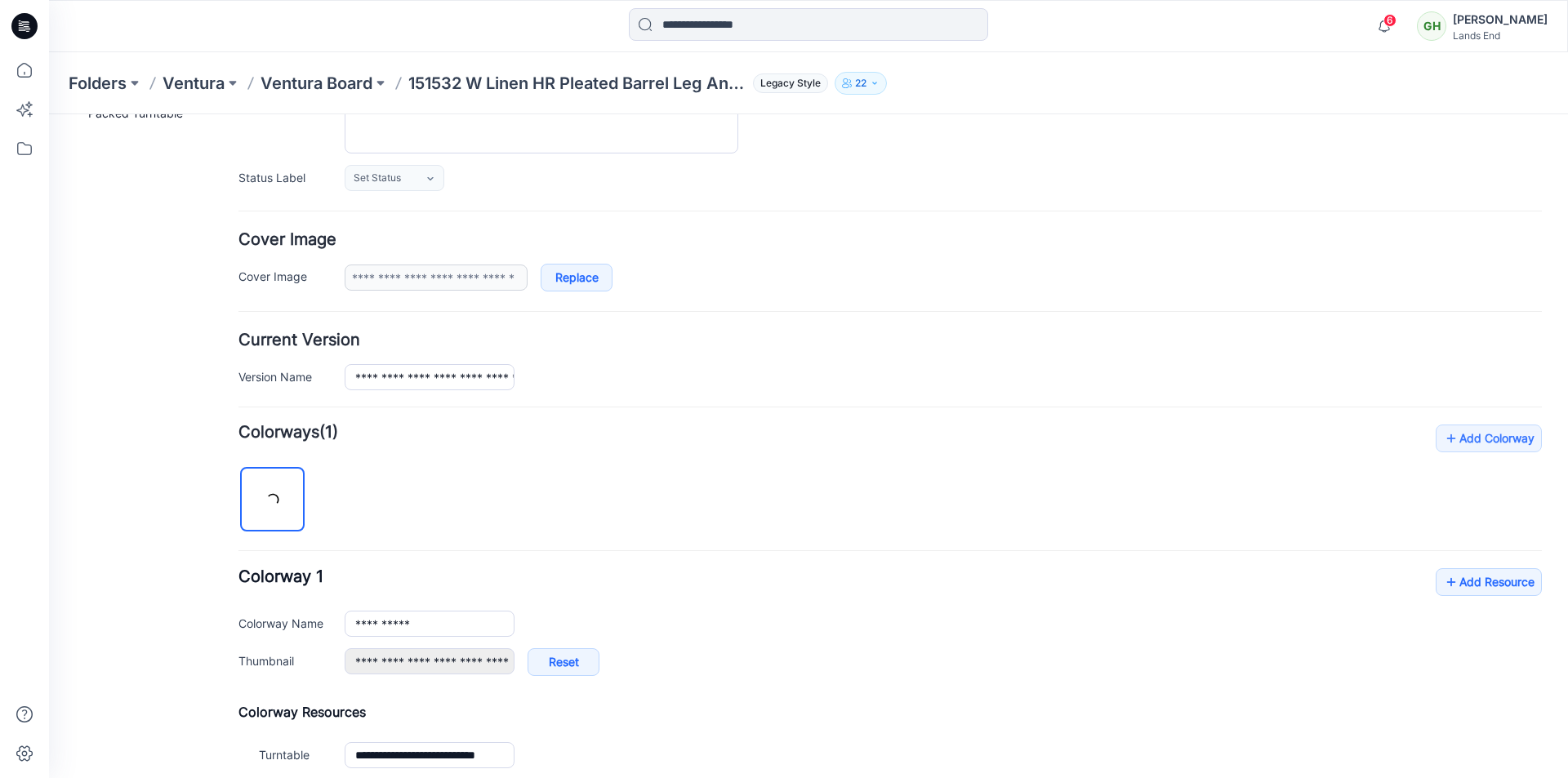
scroll to position [221, 0]
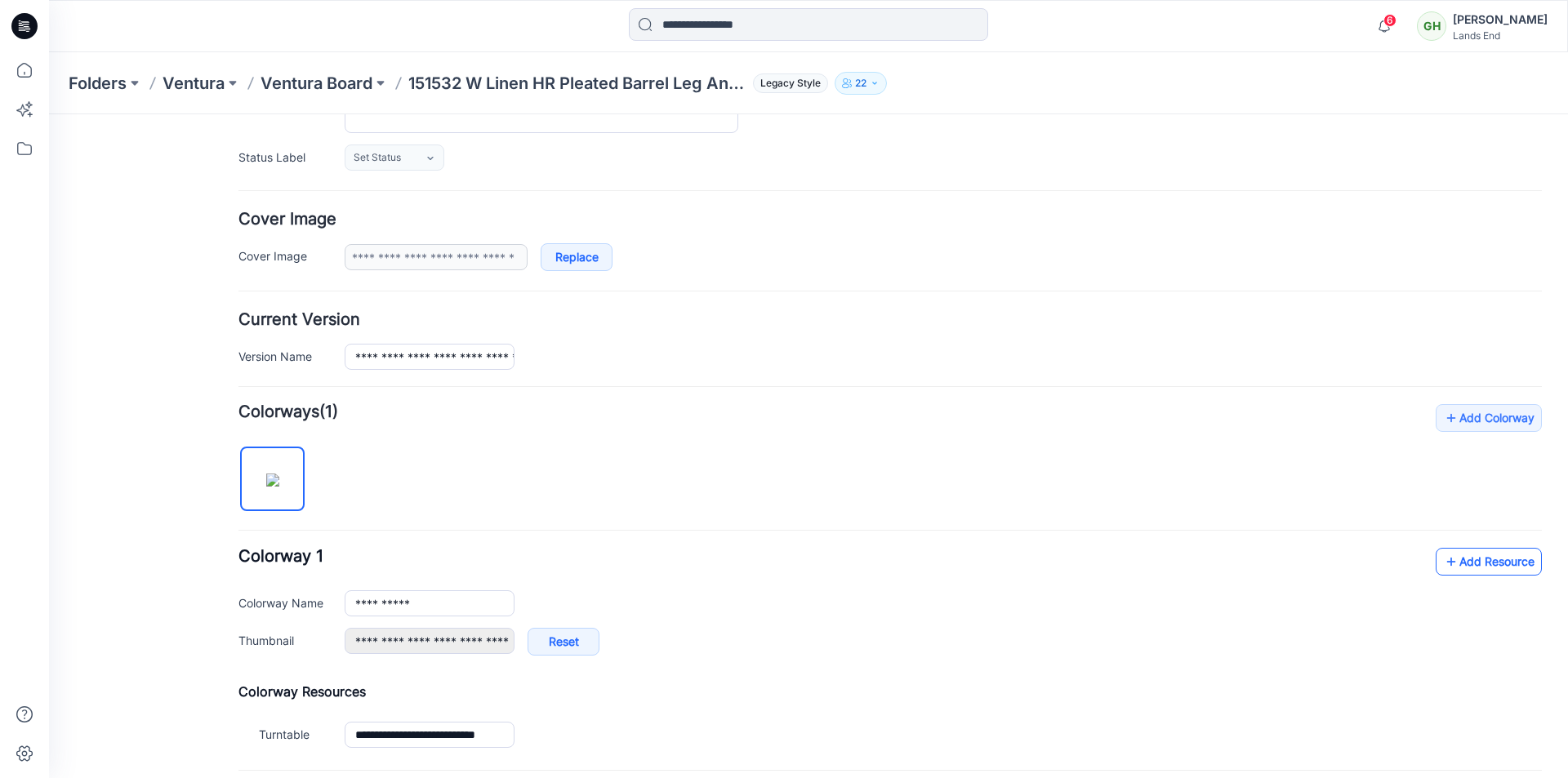
click at [1458, 567] on link "Add Resource" at bounding box center [1489, 561] width 106 height 28
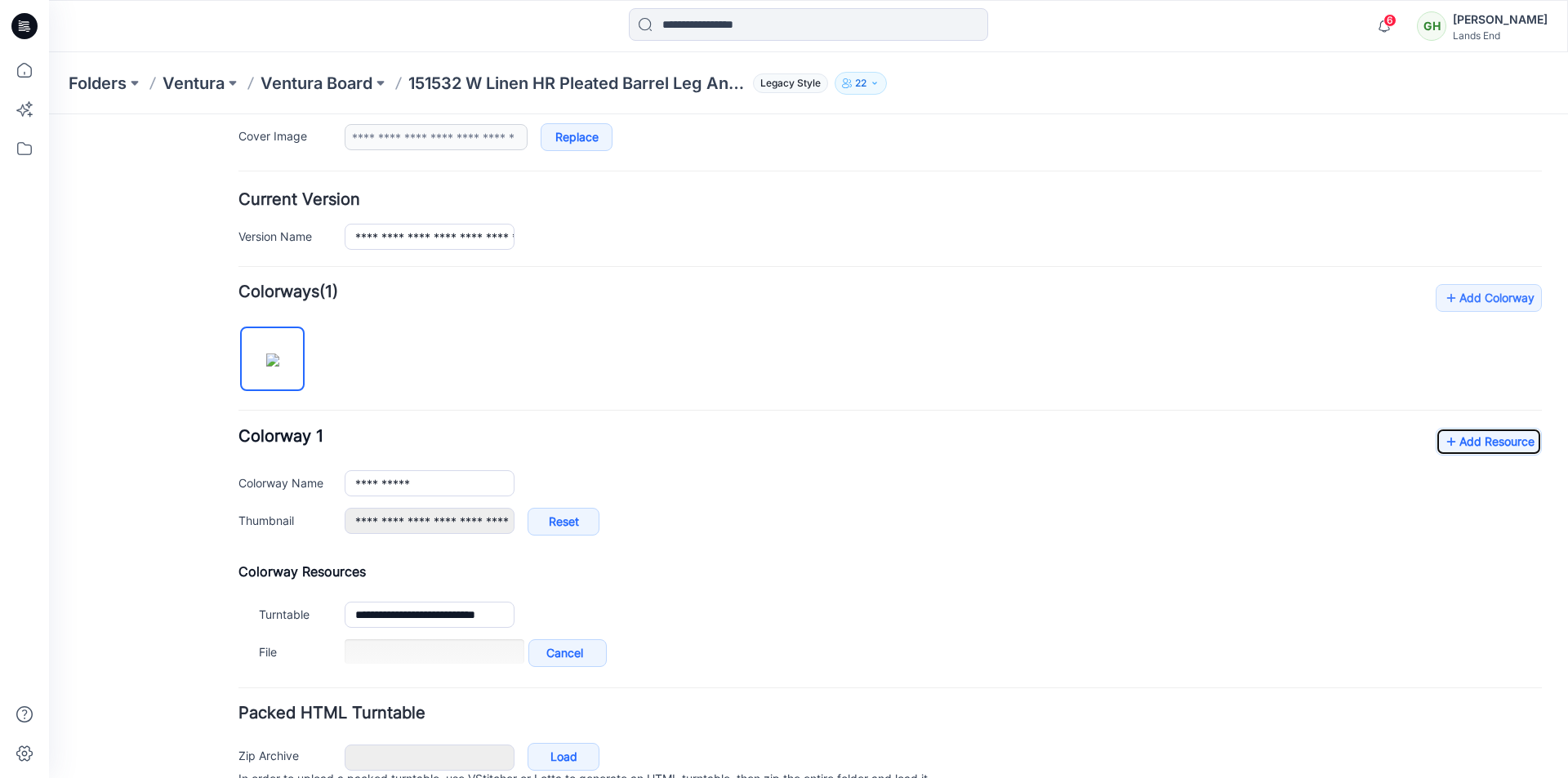
scroll to position [420, 0]
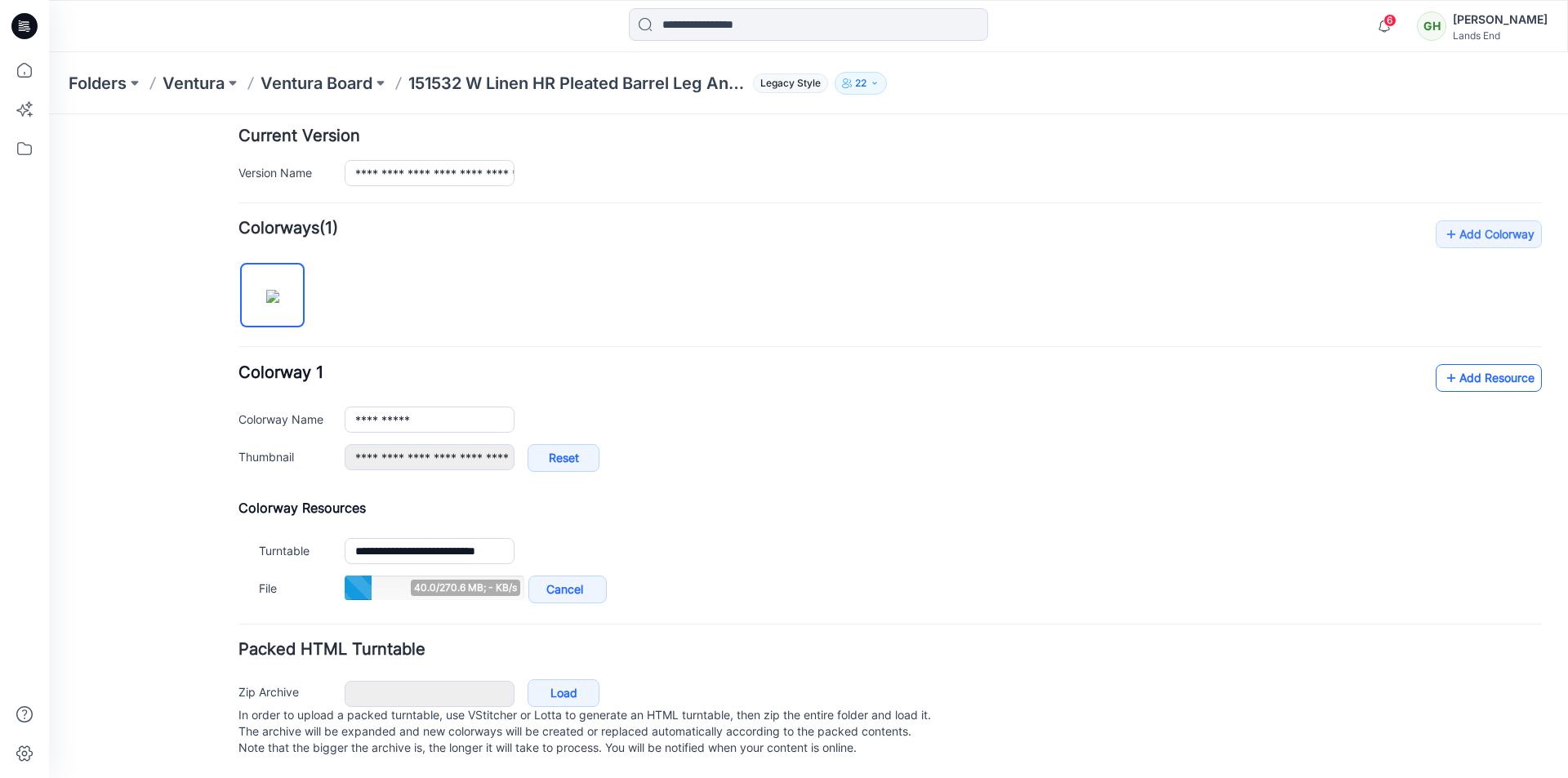
click at [1488, 364] on link "Add Resource" at bounding box center [1489, 378] width 106 height 28
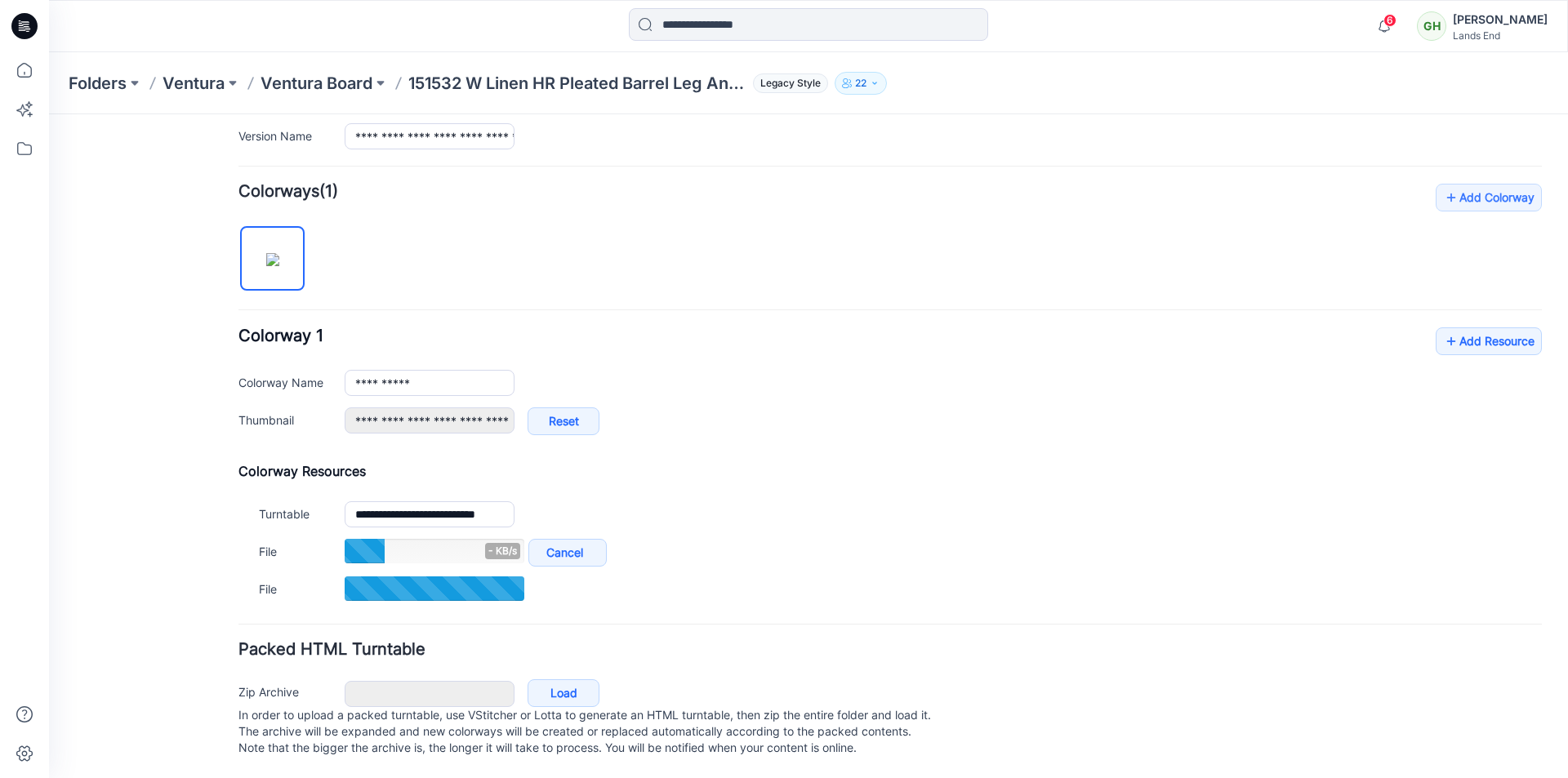
scroll to position [457, 0]
click at [1473, 327] on link "Add Resource" at bounding box center [1489, 340] width 106 height 28
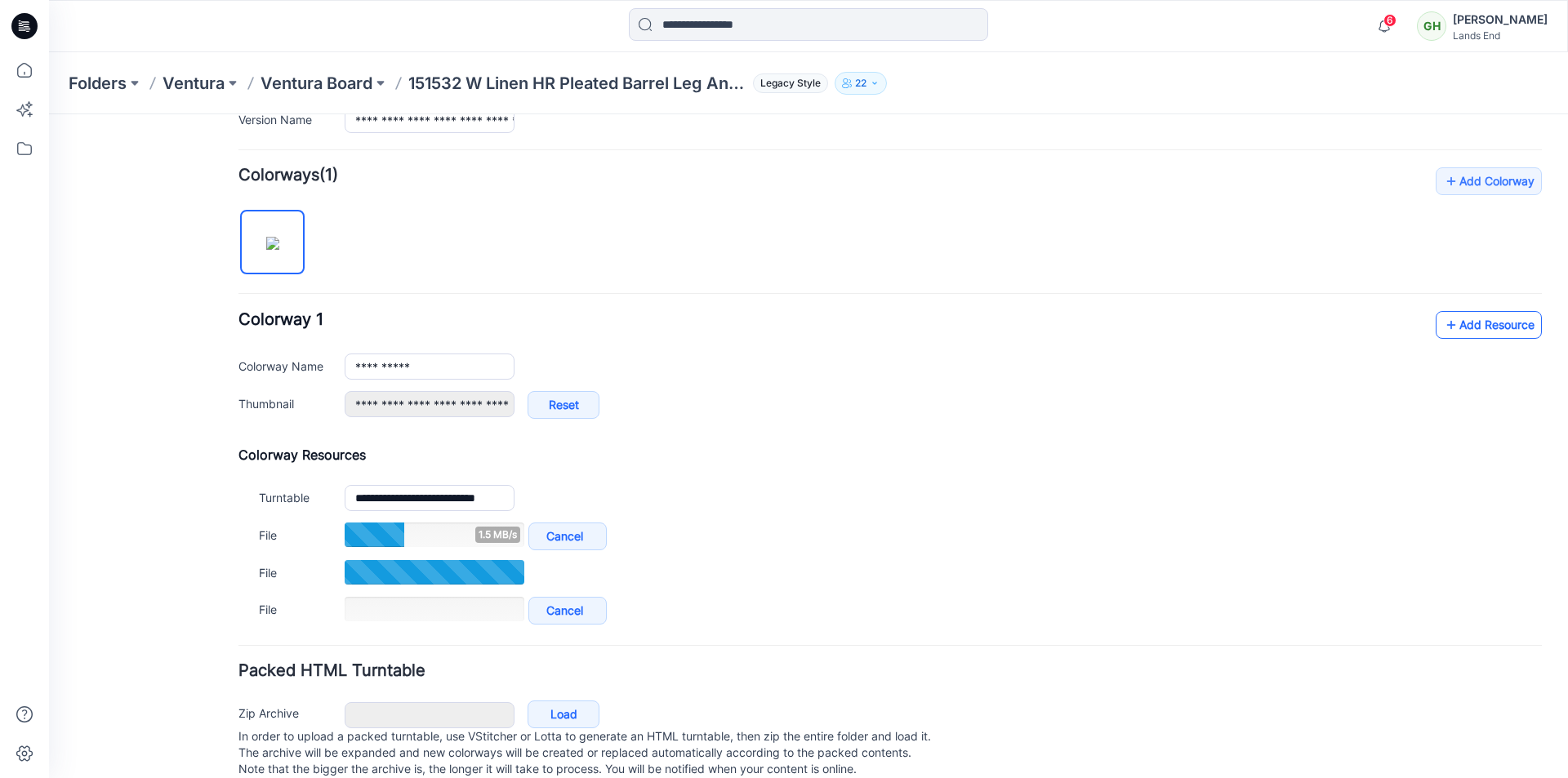
scroll to position [458, 0]
click at [1494, 334] on link "Add Resource" at bounding box center [1489, 323] width 106 height 28
click at [1462, 319] on link "Add Resource" at bounding box center [1489, 323] width 106 height 28
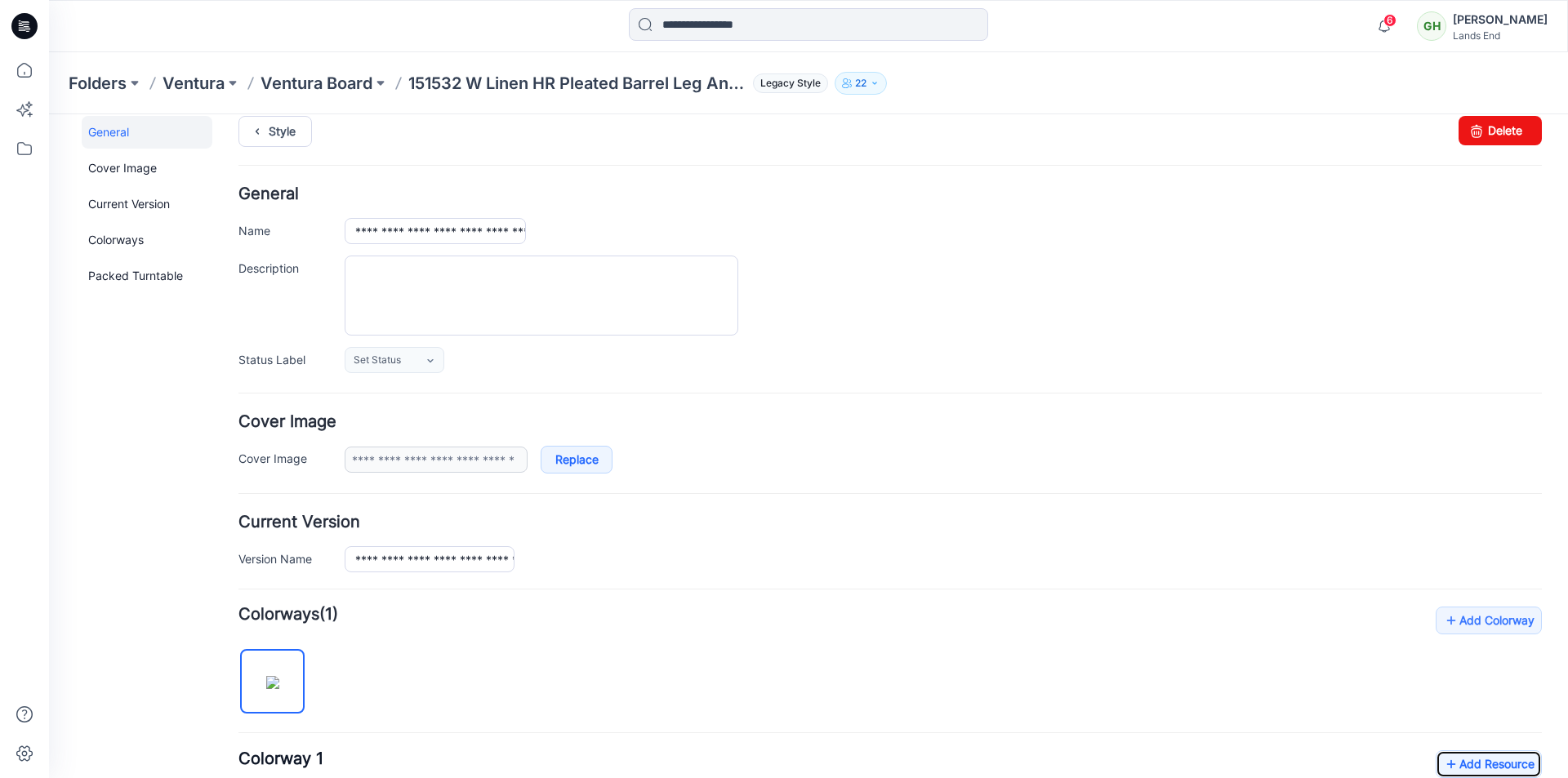
scroll to position [0, 0]
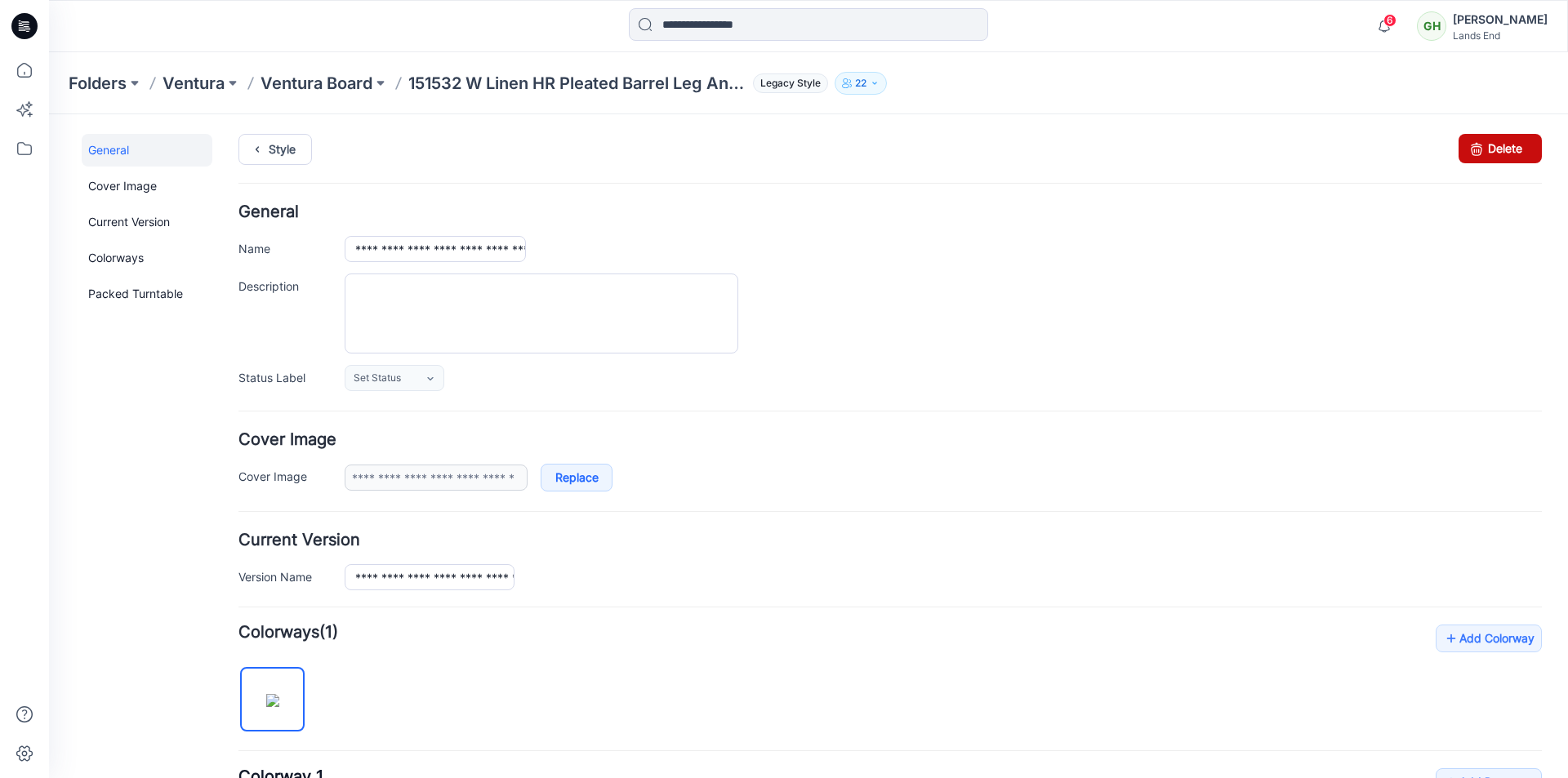
drag, startPoint x: 1470, startPoint y: 150, endPoint x: 908, endPoint y: 223, distance: 566.7
click at [1470, 150] on icon at bounding box center [1476, 148] width 23 height 29
